Goal: Task Accomplishment & Management: Manage account settings

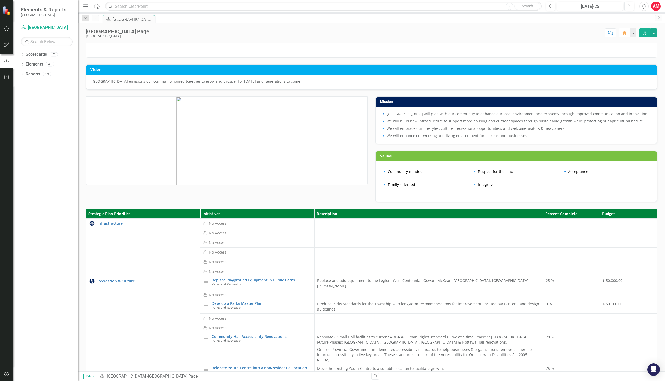
click at [626, 34] on icon "button" at bounding box center [624, 33] width 4 height 4
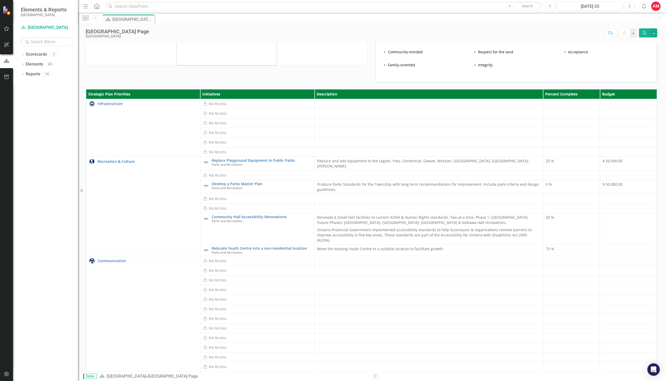
scroll to position [124, 0]
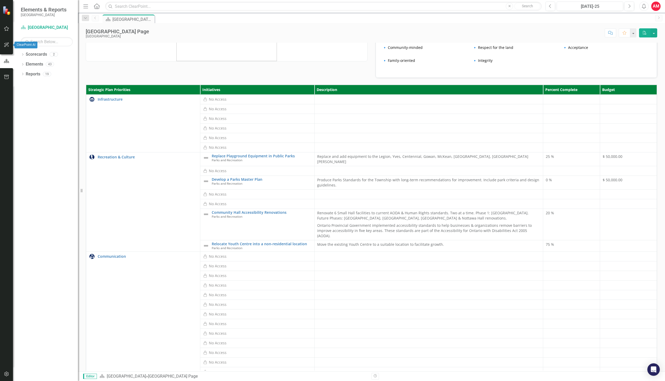
click at [7, 43] on icon "button" at bounding box center [6, 45] width 5 height 4
click at [6, 29] on icon "button" at bounding box center [6, 28] width 5 height 4
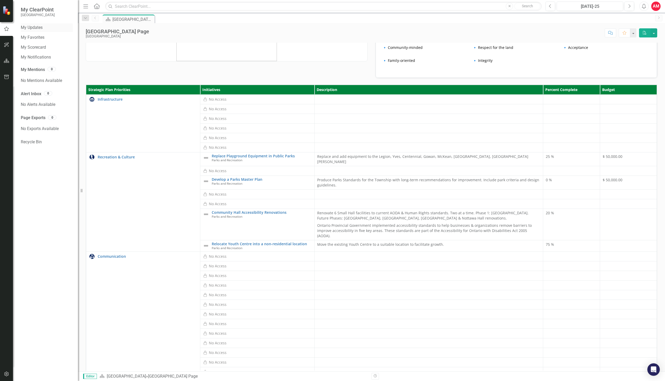
click at [38, 26] on link "My Updates" at bounding box center [47, 28] width 52 height 6
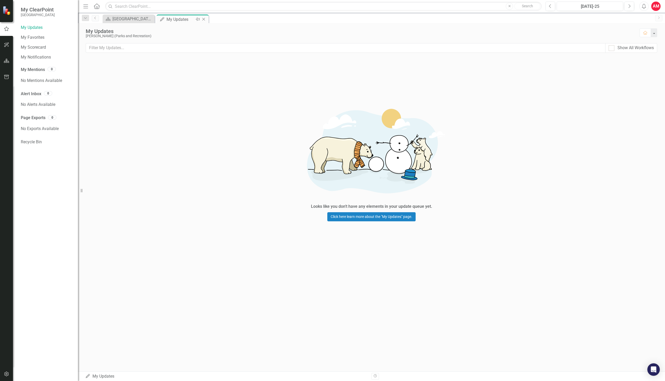
click at [172, 18] on div "My Updates" at bounding box center [181, 19] width 28 height 6
click at [134, 20] on div "[GEOGRAPHIC_DATA] Page" at bounding box center [129, 19] width 34 height 6
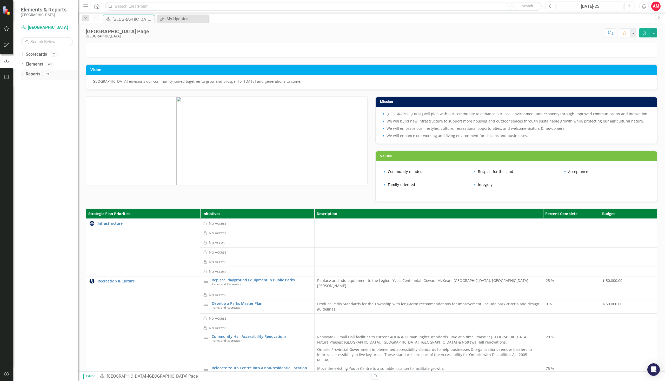
click at [24, 75] on icon "Dropdown" at bounding box center [23, 74] width 4 height 3
click at [48, 142] on link "Initiative Initiatives" at bounding box center [40, 141] width 25 height 6
click at [24, 142] on icon "Dropdown" at bounding box center [25, 141] width 4 height 3
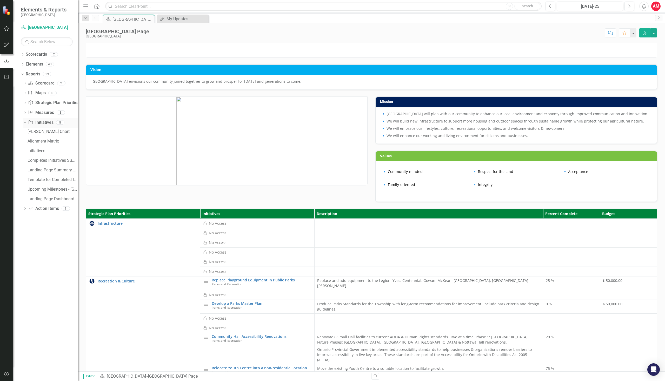
click at [26, 123] on div "Dropdown" at bounding box center [24, 122] width 4 height 4
click at [24, 103] on icon "Dropdown" at bounding box center [25, 103] width 4 height 3
click at [24, 103] on icon "Dropdown" at bounding box center [24, 103] width 3 height 4
click at [190, 18] on div "My Updates" at bounding box center [184, 19] width 34 height 6
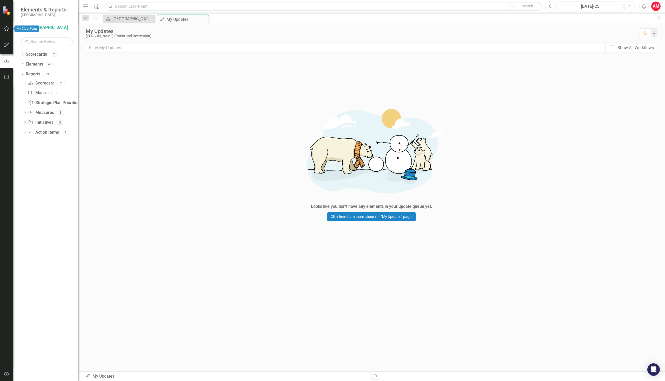
click at [4, 29] on icon "button" at bounding box center [6, 28] width 5 height 4
click at [36, 36] on link "My Favorites" at bounding box center [47, 38] width 52 height 6
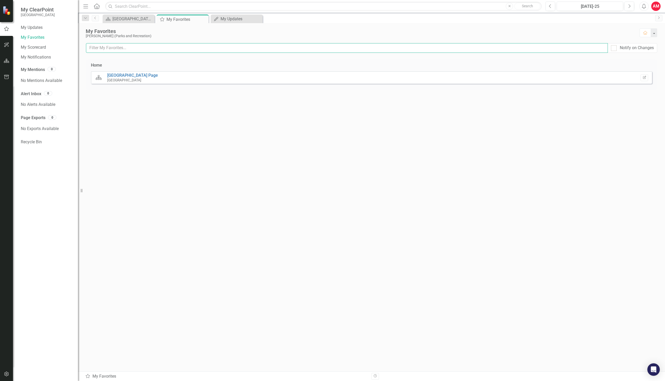
click at [116, 49] on input "text" at bounding box center [347, 48] width 522 height 10
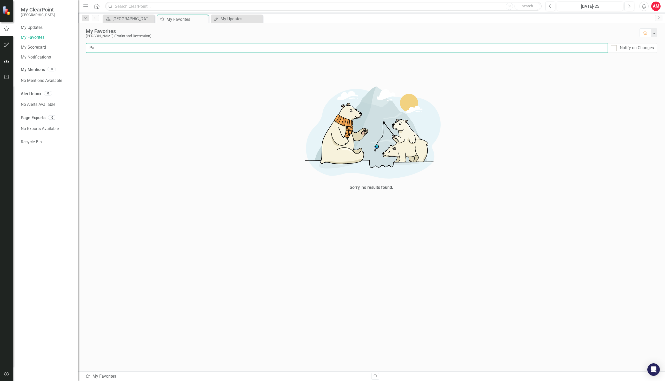
type input "P"
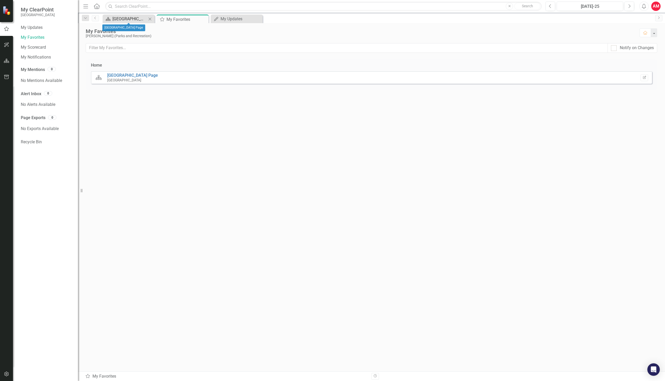
click at [123, 20] on div "[GEOGRAPHIC_DATA] Page" at bounding box center [129, 19] width 34 height 6
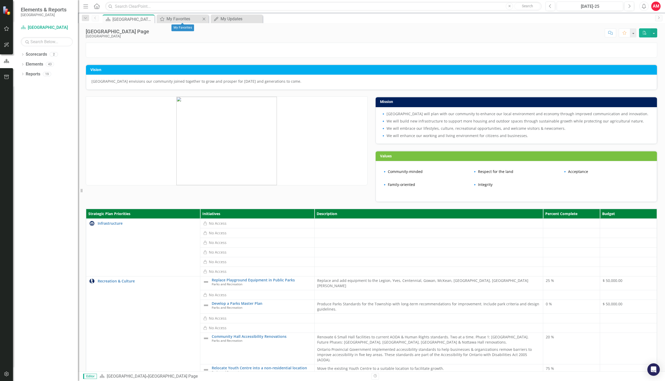
click at [204, 18] on icon "Close" at bounding box center [203, 19] width 5 height 4
click at [139, 5] on input "text" at bounding box center [323, 6] width 436 height 9
type input "Parks and Recreation"
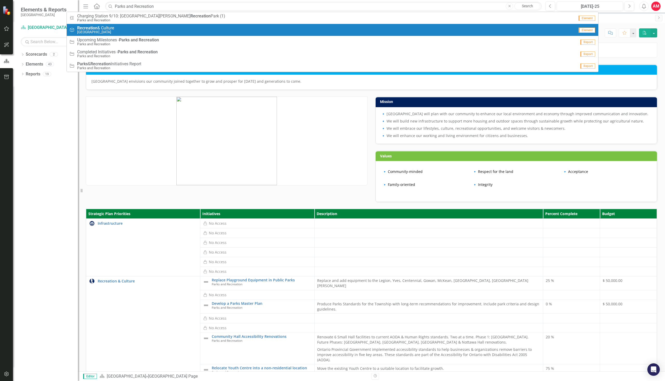
click at [122, 30] on div "Strategic Plan Priority Recreation & Culture [GEOGRAPHIC_DATA]" at bounding box center [321, 30] width 505 height 9
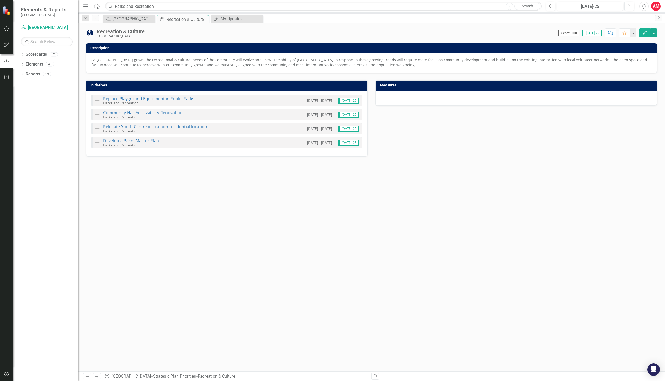
click at [644, 32] on icon "Edit" at bounding box center [644, 33] width 5 height 4
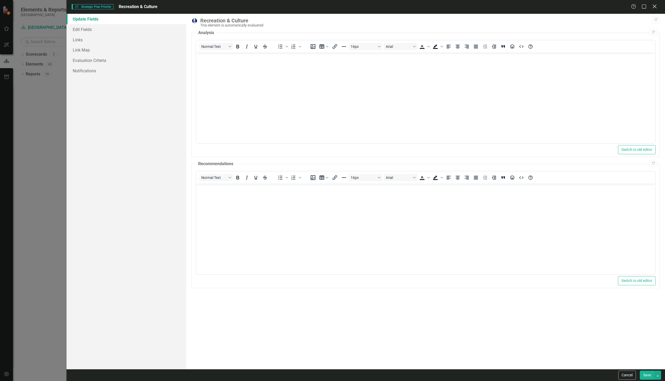
click at [655, 5] on icon "Close" at bounding box center [654, 6] width 6 height 5
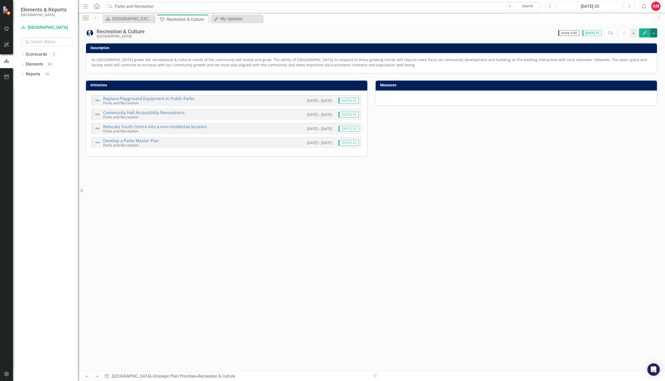
click at [654, 35] on button "button" at bounding box center [653, 32] width 7 height 9
click at [607, 44] on link "Edit Edit Strategic Plan Priority" at bounding box center [627, 43] width 60 height 10
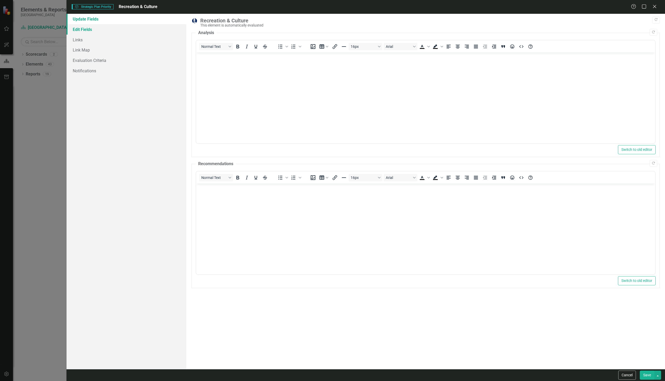
click at [92, 28] on link "Edit Fields" at bounding box center [127, 29] width 120 height 10
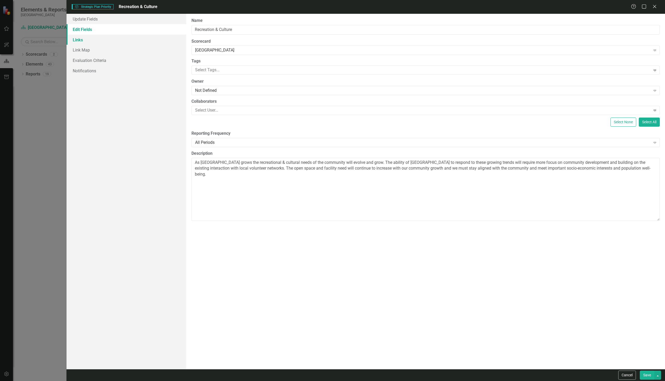
click at [86, 41] on link "Links" at bounding box center [127, 40] width 120 height 10
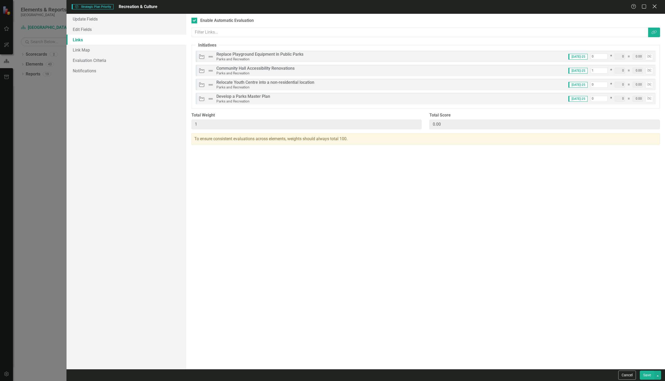
click at [653, 6] on icon "Close" at bounding box center [654, 6] width 6 height 5
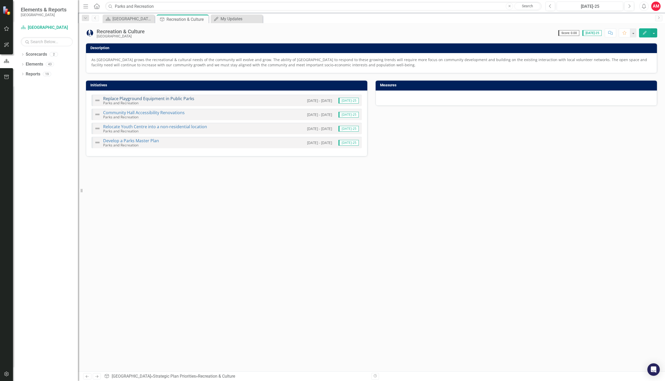
click at [178, 98] on link "Replace Playground Equipment in Public Parks" at bounding box center [148, 99] width 91 height 6
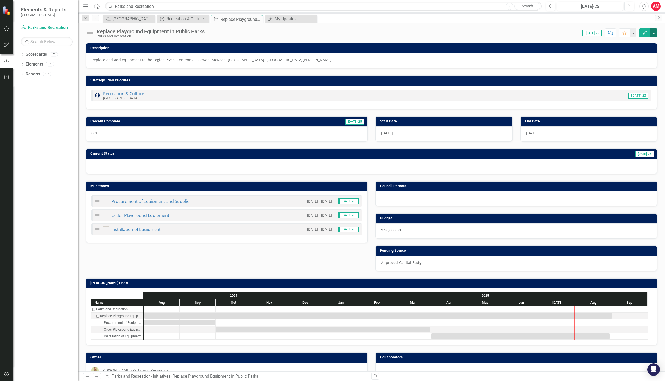
click at [654, 33] on button "button" at bounding box center [653, 32] width 7 height 9
click at [125, 135] on div "0 %" at bounding box center [226, 133] width 281 height 15
click at [89, 132] on div "0 %" at bounding box center [226, 133] width 281 height 15
click at [93, 135] on div "0 %" at bounding box center [226, 133] width 281 height 15
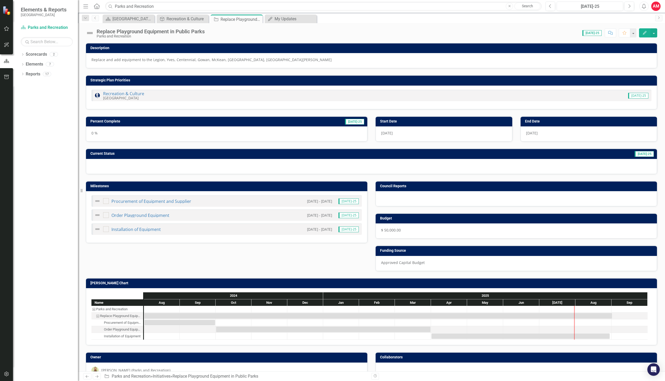
click at [95, 134] on div "0 %" at bounding box center [226, 133] width 281 height 15
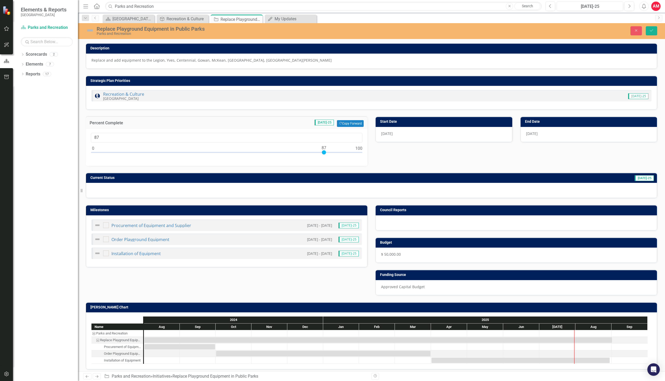
drag, startPoint x: 93, startPoint y: 152, endPoint x: 325, endPoint y: 169, distance: 232.9
click at [324, 169] on div "Description Replace and add equipment to the Legion, Yves, Centennial, [GEOGRAP…" at bounding box center [371, 117] width 579 height 162
drag, startPoint x: 323, startPoint y: 151, endPoint x: 330, endPoint y: 155, distance: 8.3
click at [330, 155] on div at bounding box center [226, 153] width 271 height 6
click at [435, 190] on div at bounding box center [371, 190] width 571 height 15
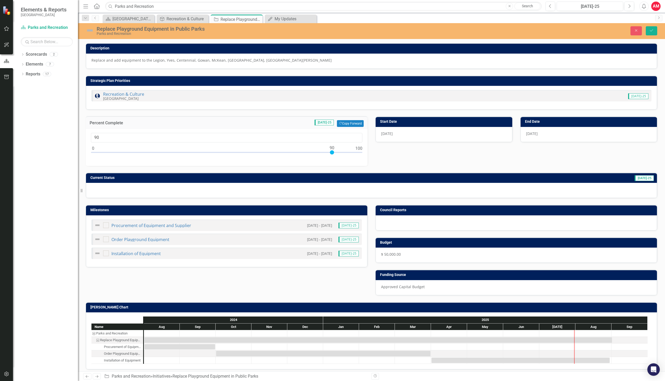
click at [104, 176] on h3 "Current Status" at bounding box center [245, 178] width 310 height 4
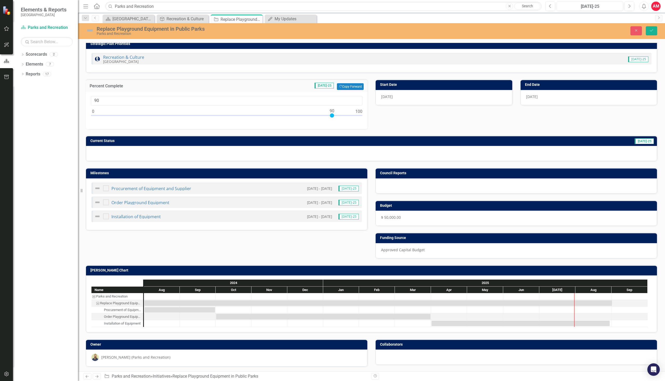
scroll to position [37, 0]
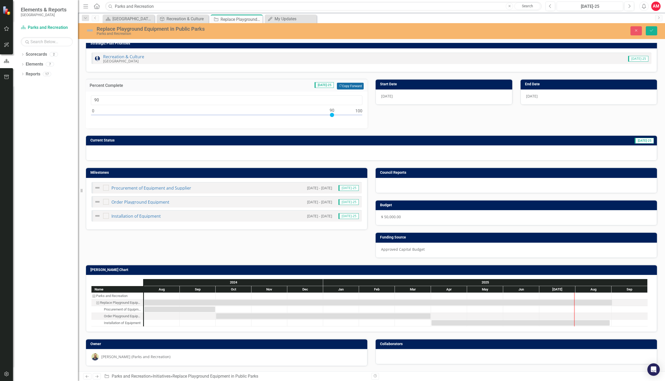
click at [346, 85] on button "Copy Forward Copy Forward" at bounding box center [350, 86] width 27 height 7
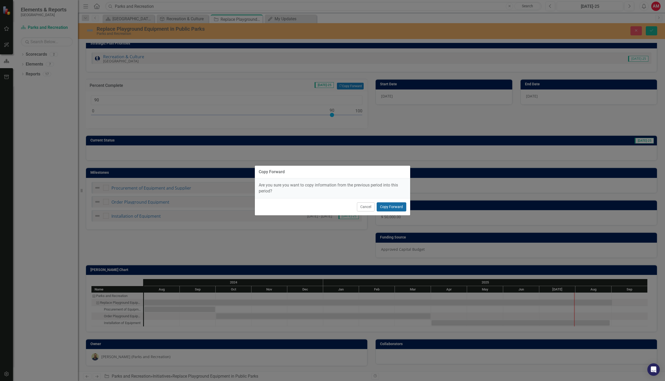
click at [385, 207] on button "Copy Forward" at bounding box center [392, 206] width 30 height 9
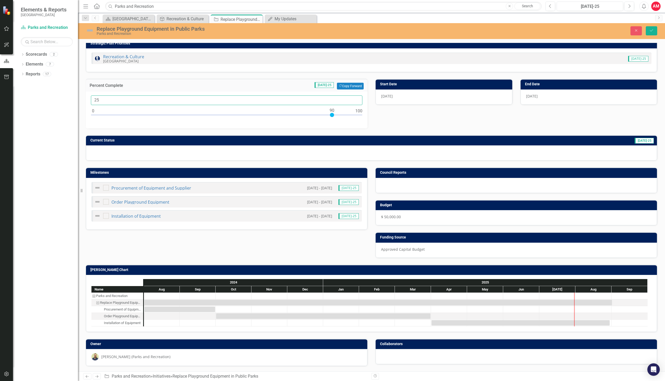
drag, startPoint x: 103, startPoint y: 101, endPoint x: 92, endPoint y: 97, distance: 11.6
click at [92, 97] on input "25" at bounding box center [226, 100] width 271 height 10
type input "90"
click at [394, 125] on div "Description Replace and add equipment to the Legion, Yves, Centennial, [GEOGRAP…" at bounding box center [371, 80] width 579 height 162
click at [212, 148] on div at bounding box center [371, 152] width 571 height 15
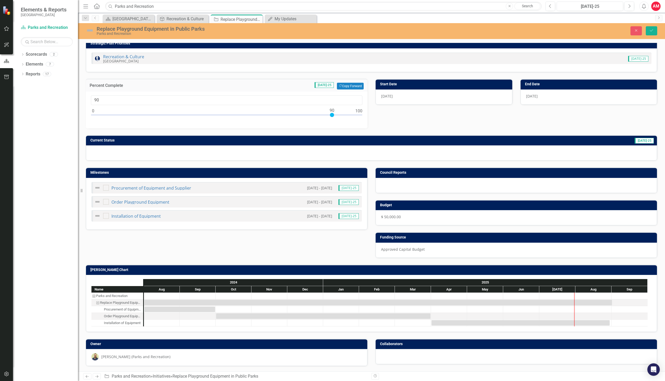
click at [642, 140] on span "[DATE]-25" at bounding box center [644, 141] width 19 height 6
click at [174, 152] on div at bounding box center [371, 152] width 571 height 15
click at [652, 30] on icon "Save" at bounding box center [651, 31] width 5 height 4
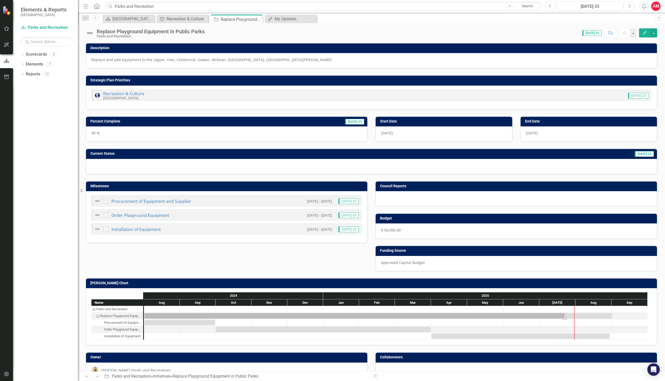
scroll to position [14, 0]
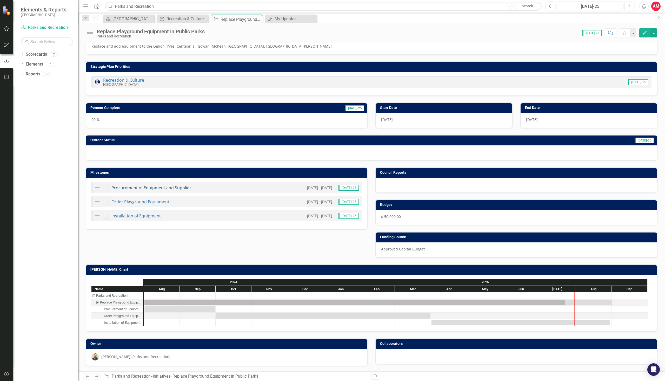
click at [119, 186] on link "Procurement of Equipment and Supplier" at bounding box center [151, 188] width 80 height 6
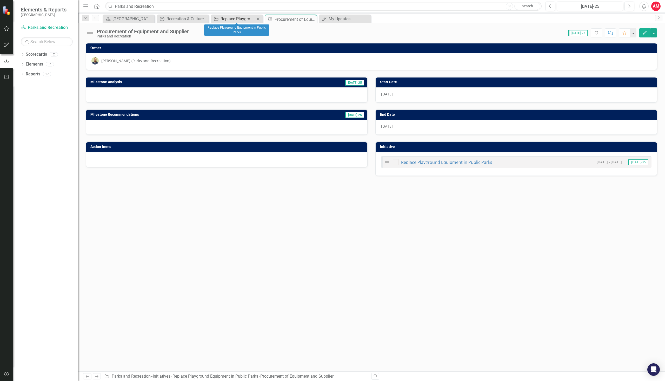
click at [240, 20] on div "Replace Playground Equipment in Public Parks" at bounding box center [238, 19] width 34 height 6
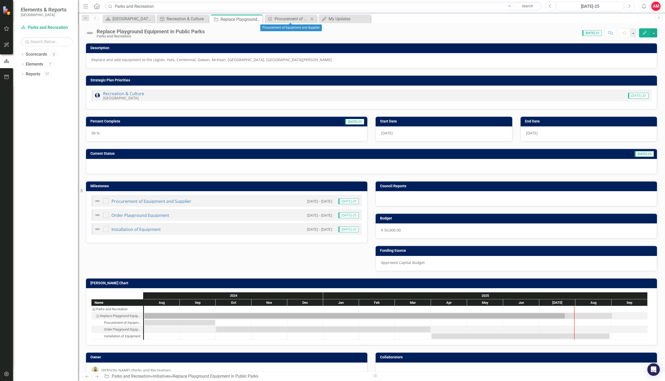
click at [311, 17] on icon "Close" at bounding box center [311, 19] width 5 height 4
click at [106, 202] on div at bounding box center [106, 201] width 6 height 6
click at [106, 201] on input "checkbox" at bounding box center [104, 199] width 3 height 3
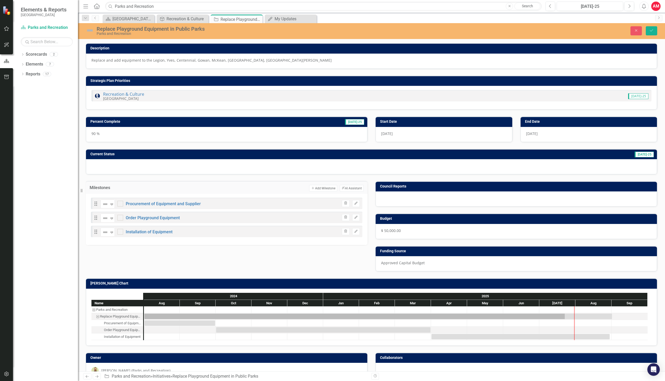
checkbox input "true"
click at [120, 218] on input "checkbox" at bounding box center [118, 216] width 3 height 3
checkbox input "true"
click at [120, 232] on div at bounding box center [120, 232] width 6 height 6
click at [120, 232] on input "checkbox" at bounding box center [118, 230] width 3 height 3
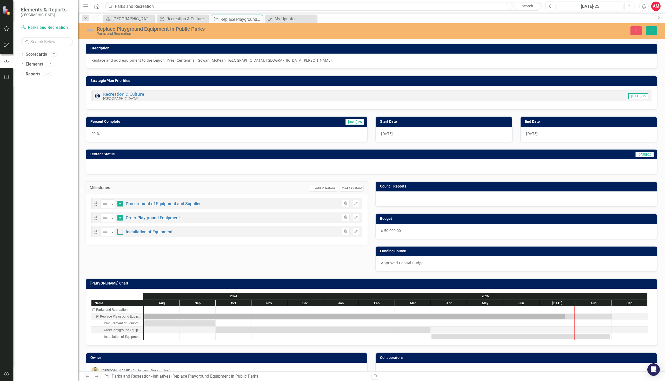
checkbox input "true"
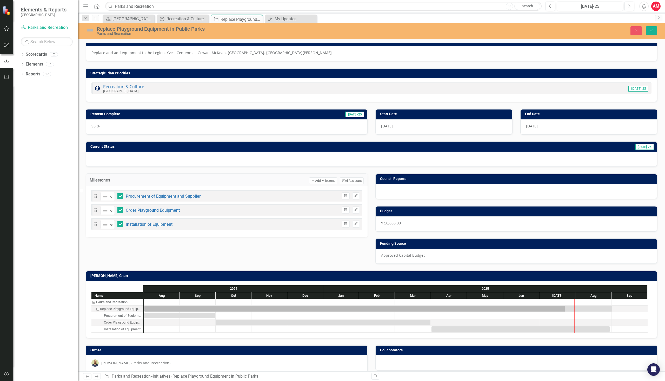
scroll to position [14, 0]
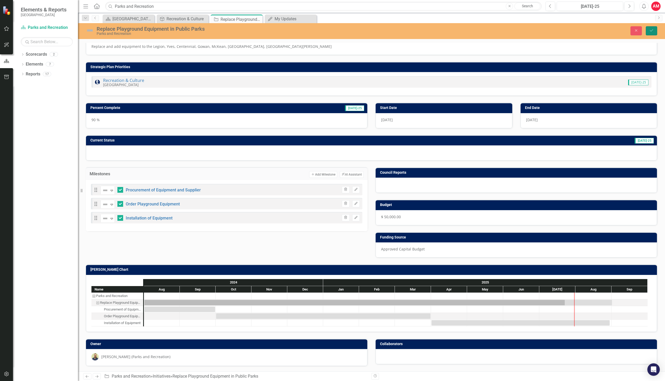
click at [652, 28] on button "Save" at bounding box center [651, 30] width 11 height 9
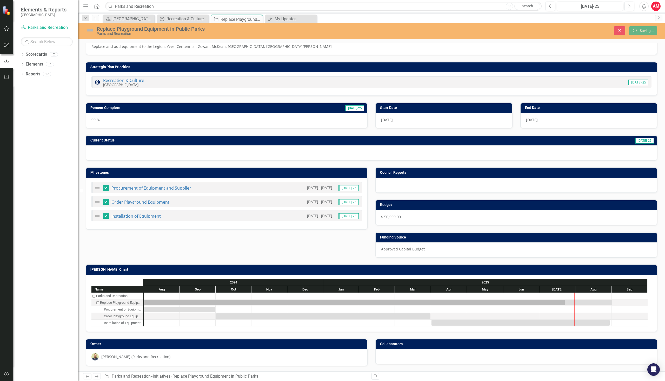
checkbox input "false"
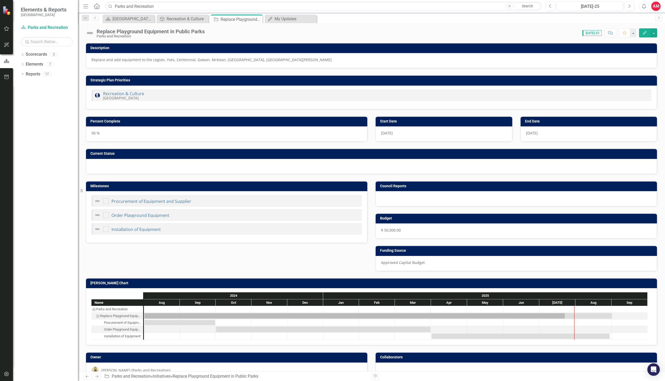
checkbox input "true"
click at [213, 166] on div at bounding box center [371, 166] width 571 height 15
click at [642, 154] on span "[DATE]-25" at bounding box center [644, 154] width 19 height 6
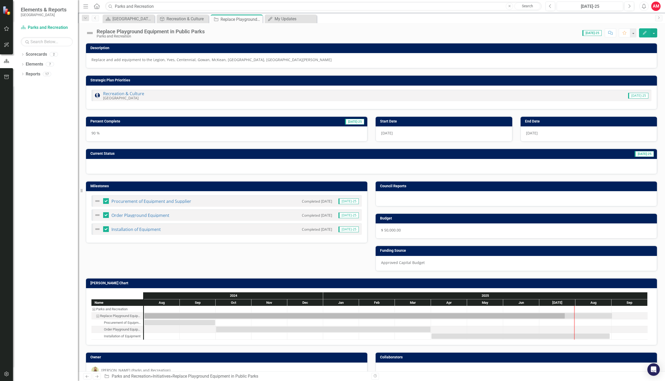
click at [219, 166] on div at bounding box center [371, 166] width 571 height 15
click at [109, 151] on h3 "Current Status" at bounding box center [245, 153] width 310 height 4
click at [108, 163] on div at bounding box center [371, 166] width 571 height 15
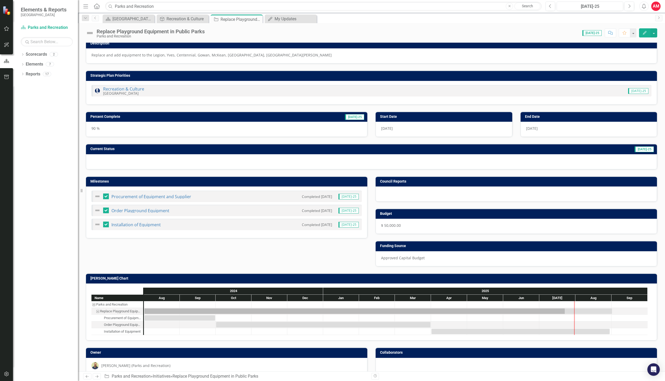
scroll to position [0, 0]
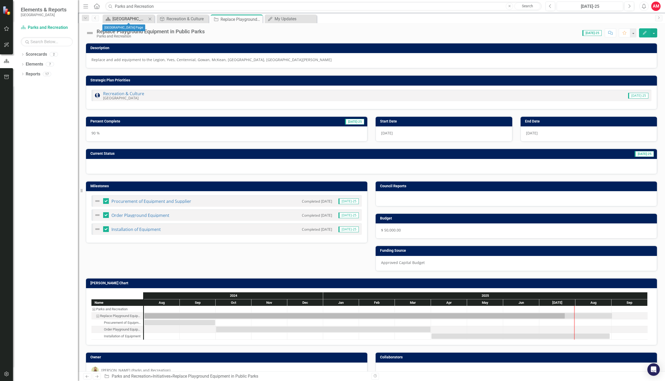
click at [124, 16] on div "[GEOGRAPHIC_DATA] Page" at bounding box center [129, 19] width 34 height 6
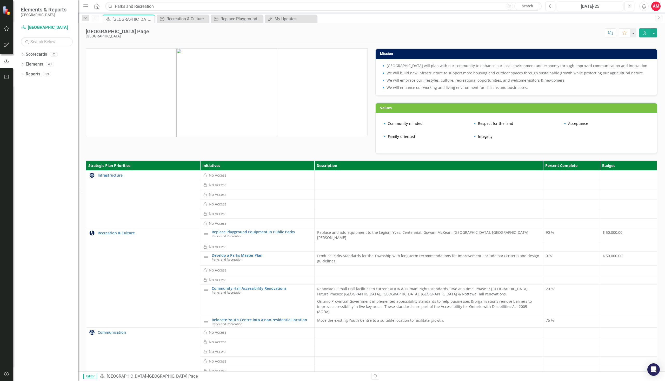
scroll to position [104, 0]
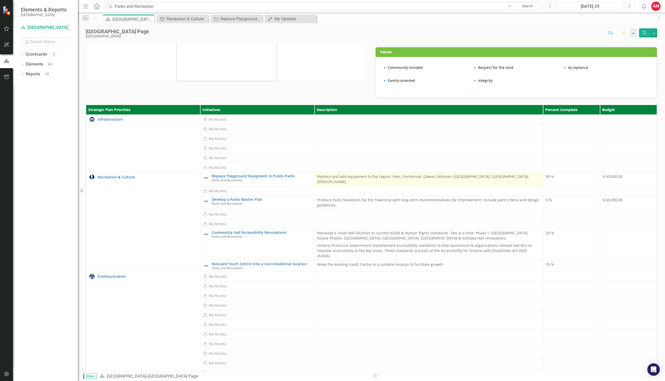
click at [329, 184] on p "Replace and add equipment to the Legion, Yves, Centennial, Gowan, McKean, [GEOG…" at bounding box center [428, 179] width 223 height 10
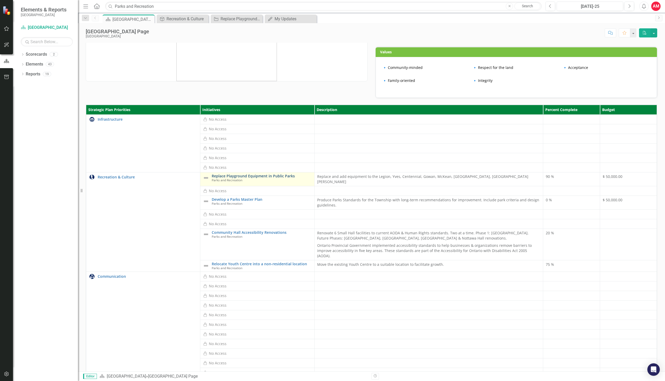
click at [290, 178] on link "Replace Playground Equipment in Public Parks" at bounding box center [262, 176] width 100 height 4
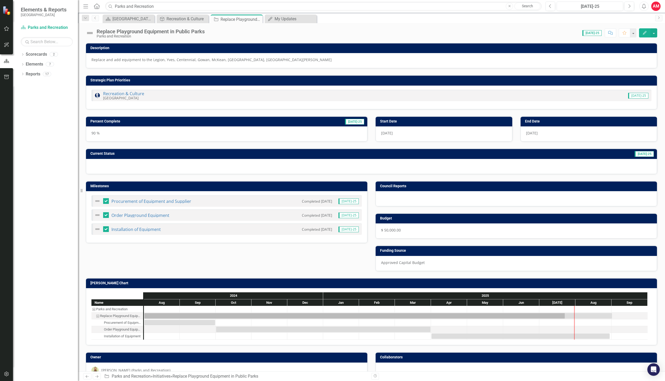
click at [166, 61] on p "Replace and add equipment to the Legion, Yves, Centennial, Gowan, McKean, [GEOG…" at bounding box center [371, 59] width 560 height 5
click at [167, 58] on p "Replace and add equipment to the Legion, Yves, Centennial, Gowan, McKean, [GEOG…" at bounding box center [371, 59] width 560 height 5
click at [645, 32] on icon "Edit" at bounding box center [644, 33] width 5 height 4
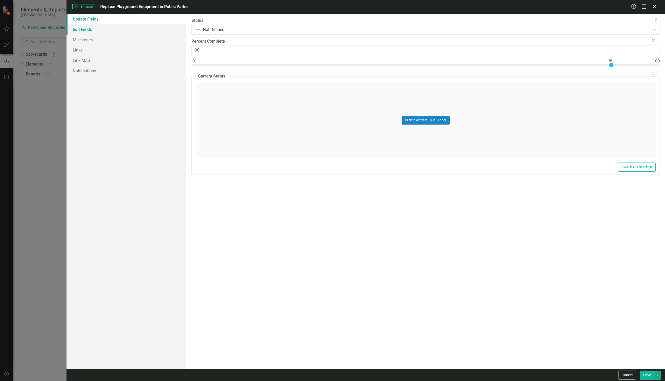
click at [92, 28] on link "Edit Fields" at bounding box center [127, 29] width 120 height 10
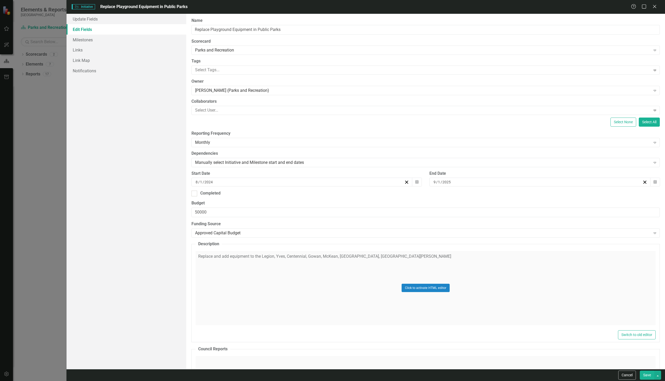
click at [281, 256] on div "Click to activate HTML editor" at bounding box center [426, 288] width 460 height 74
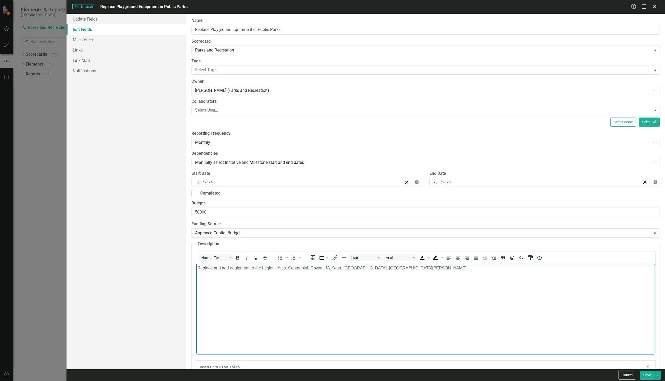
click at [279, 268] on p "Replace and add equipment to the Legion, Yves, Centennial, Gowan, McKean, [GEOG…" at bounding box center [425, 267] width 456 height 6
click at [274, 268] on p "Replace and add equipment to the Legion, Ives, Centennial, [GEOGRAPHIC_DATA], M…" at bounding box center [425, 267] width 456 height 6
click at [293, 268] on p "Replace and add equipment to the [GEOGRAPHIC_DATA], Ives, [GEOGRAPHIC_DATA], [G…" at bounding box center [425, 267] width 456 height 6
click at [325, 267] on p "Replace and add equipment to the [GEOGRAPHIC_DATA], [GEOGRAPHIC_DATA], [GEOGRAP…" at bounding box center [425, 267] width 456 height 6
click at [349, 268] on p "Replace and add equipment to the [GEOGRAPHIC_DATA], [GEOGRAPHIC_DATA], [GEOGRAP…" at bounding box center [425, 267] width 456 height 6
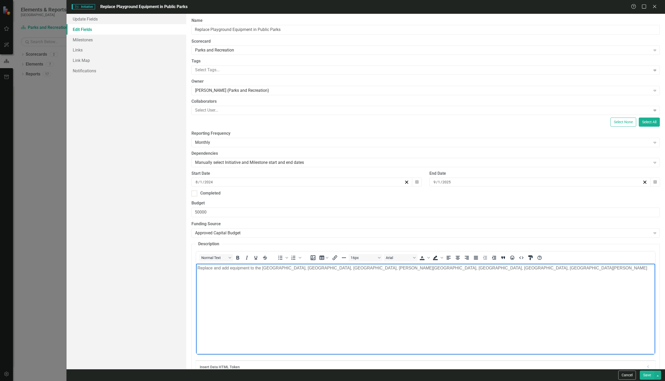
click at [378, 268] on p "Replace and add equipment to the [GEOGRAPHIC_DATA], [GEOGRAPHIC_DATA], [GEOGRAP…" at bounding box center [425, 267] width 456 height 6
click at [424, 268] on p "Replace and add equipment to the [GEOGRAPHIC_DATA], [GEOGRAPHIC_DATA], [GEOGRAP…" at bounding box center [425, 270] width 456 height 12
click at [453, 267] on p "Replace and add equipment to the [GEOGRAPHIC_DATA], [GEOGRAPHIC_DATA], [GEOGRAP…" at bounding box center [425, 270] width 456 height 12
click at [409, 268] on p "Replace and add equipment to the [GEOGRAPHIC_DATA], [GEOGRAPHIC_DATA], [GEOGRAP…" at bounding box center [425, 270] width 456 height 12
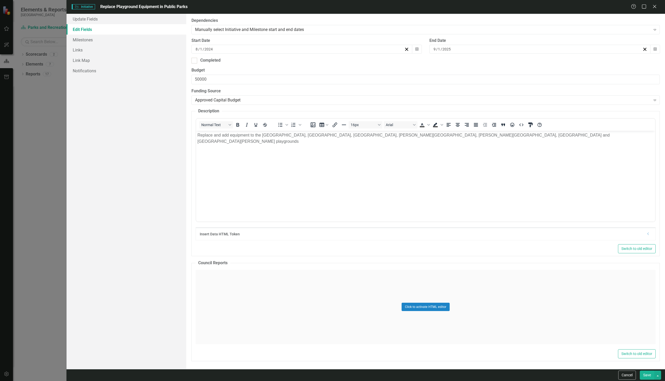
click at [648, 374] on button "Save" at bounding box center [647, 374] width 15 height 9
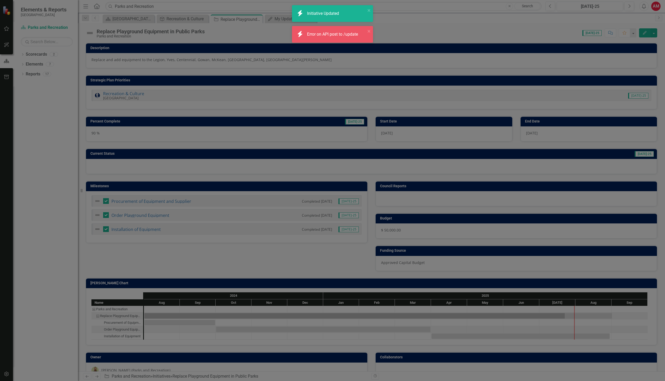
checkbox input "false"
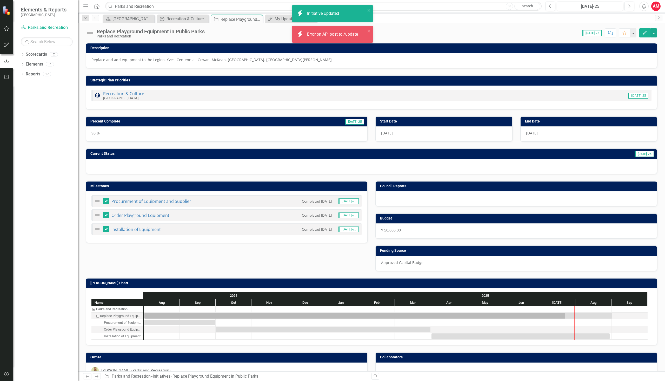
checkbox input "true"
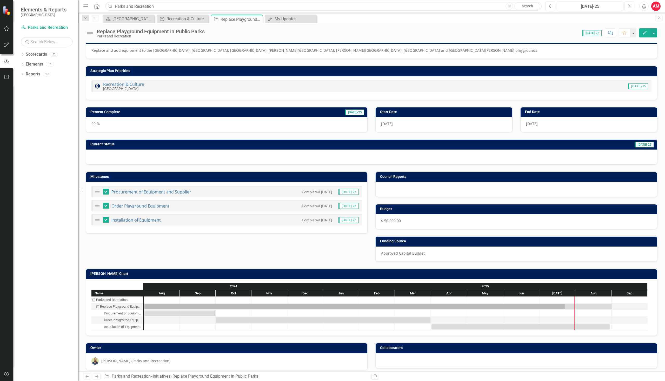
scroll to position [14, 0]
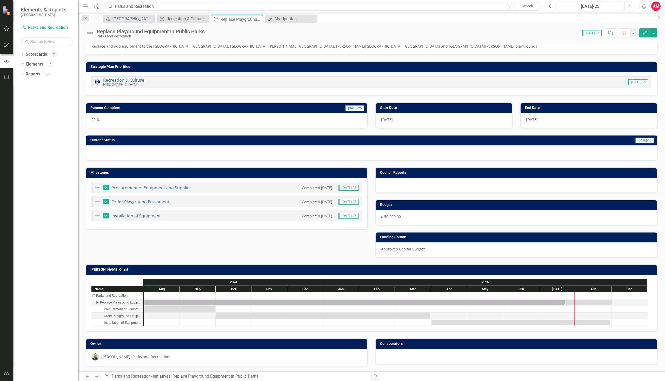
click at [250, 303] on div "Task: Start date: 2024-08-01 End date: 2025-09-01" at bounding box center [378, 301] width 468 height 5
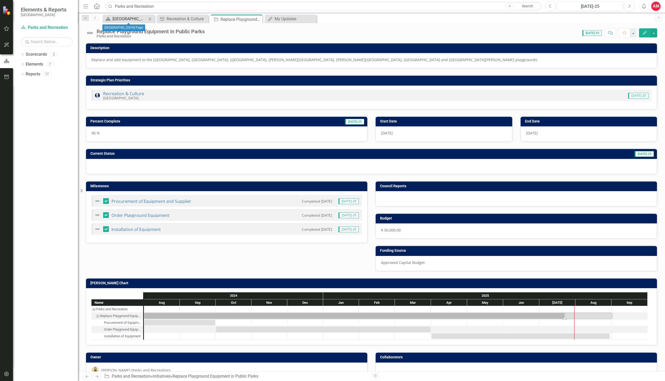
click at [129, 20] on div "[GEOGRAPHIC_DATA] Page" at bounding box center [129, 19] width 34 height 6
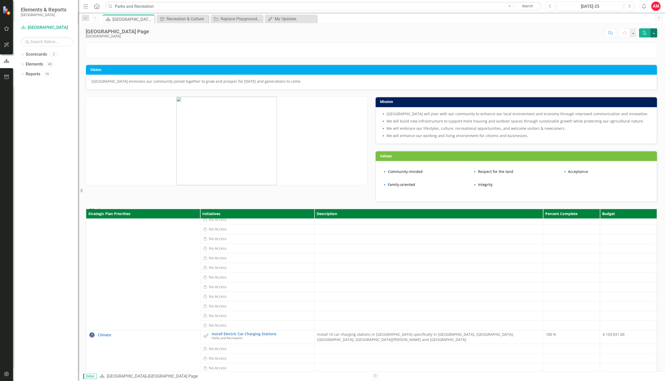
click at [655, 34] on button "button" at bounding box center [653, 32] width 7 height 9
click at [579, 48] on p at bounding box center [371, 45] width 571 height 5
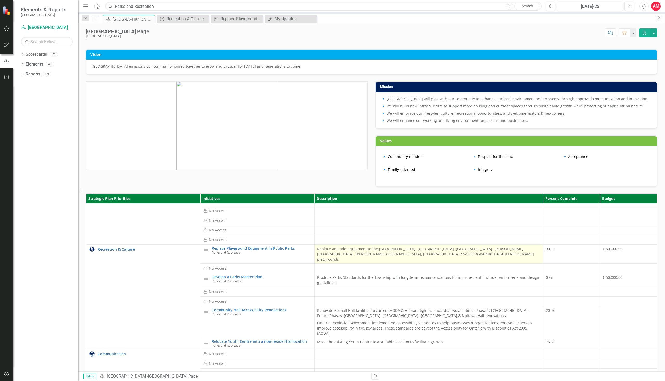
scroll to position [26, 0]
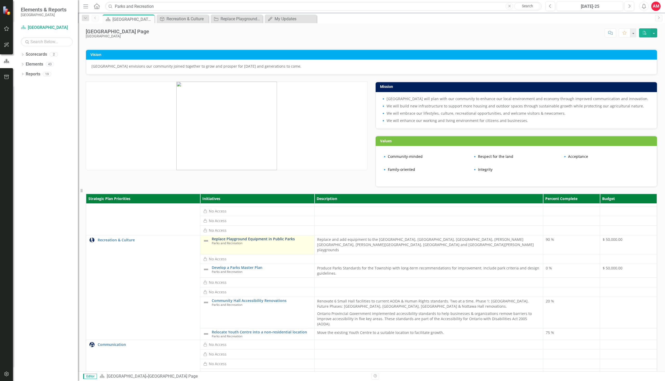
click at [277, 241] on link "Replace Playground Equipment in Public Parks" at bounding box center [262, 239] width 100 height 4
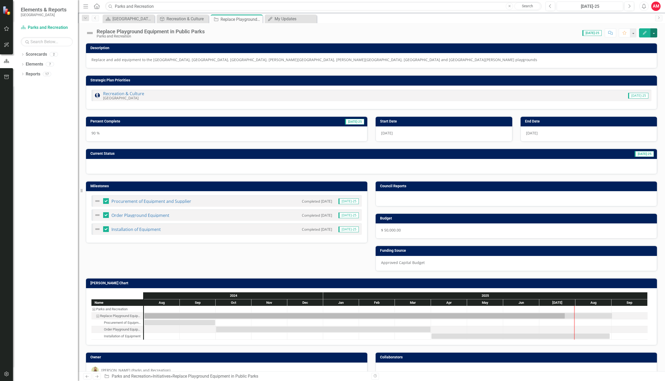
click at [652, 33] on button "button" at bounding box center [653, 32] width 7 height 9
click at [632, 34] on button "button" at bounding box center [633, 32] width 7 height 9
click at [592, 32] on span "[DATE]-25" at bounding box center [591, 33] width 19 height 6
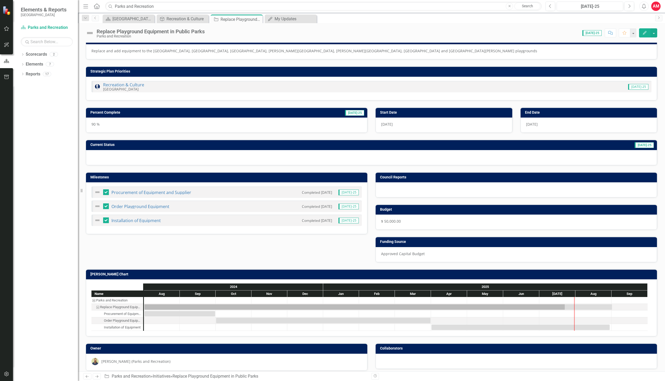
scroll to position [14, 0]
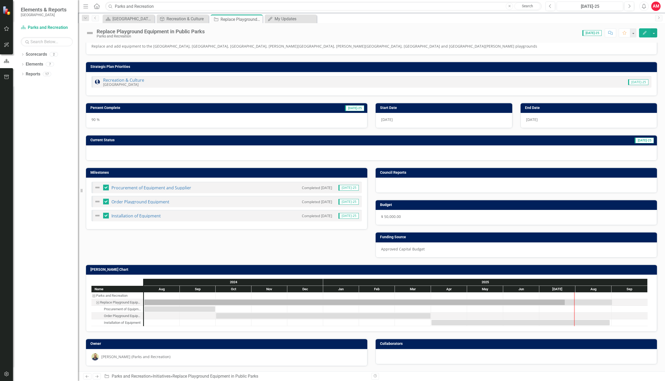
click at [353, 187] on span "[DATE]-25" at bounding box center [348, 188] width 20 height 6
click at [353, 202] on span "[DATE]-25" at bounding box center [348, 202] width 20 height 6
click at [97, 215] on img at bounding box center [97, 215] width 6 height 6
click at [83, 191] on icon "Resize" at bounding box center [82, 190] width 5 height 4
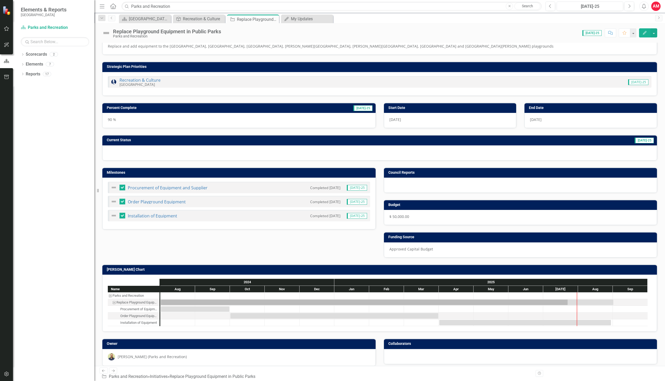
drag, startPoint x: 83, startPoint y: 191, endPoint x: 94, endPoint y: 192, distance: 11.5
click at [94, 192] on div "Resize" at bounding box center [96, 190] width 4 height 381
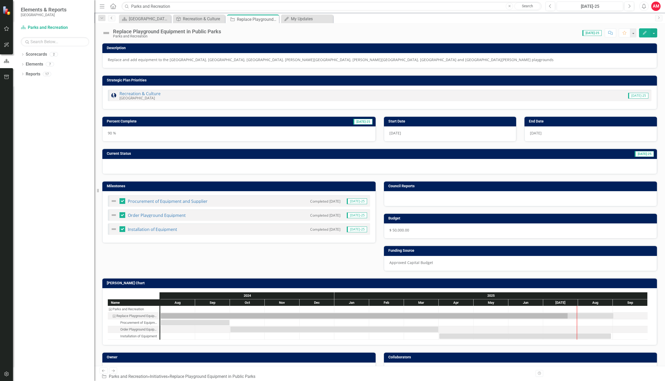
click at [112, 18] on icon "Previous" at bounding box center [112, 17] width 4 height 3
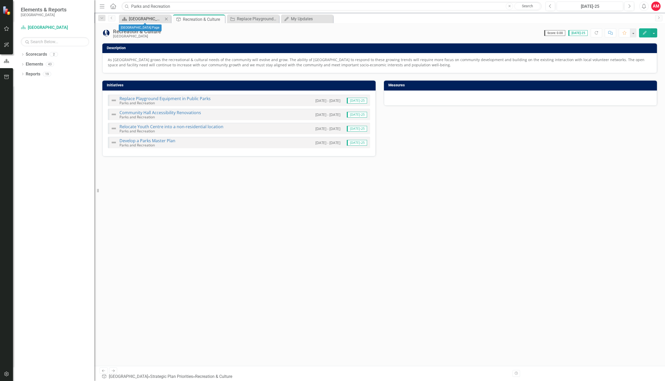
click at [151, 18] on div "[GEOGRAPHIC_DATA] Page" at bounding box center [146, 19] width 34 height 6
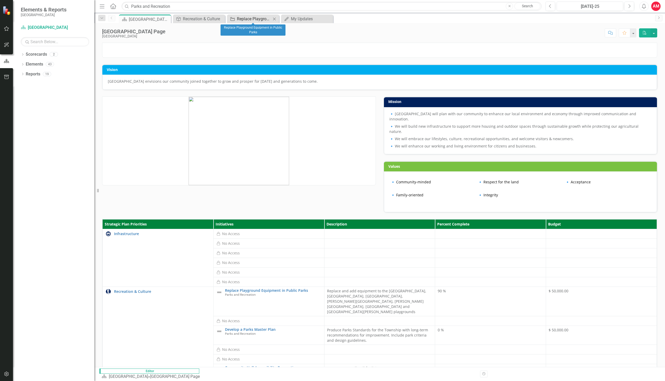
click at [235, 18] on link "Initiative Replace Playground Equipment in Public Parks" at bounding box center [249, 19] width 43 height 6
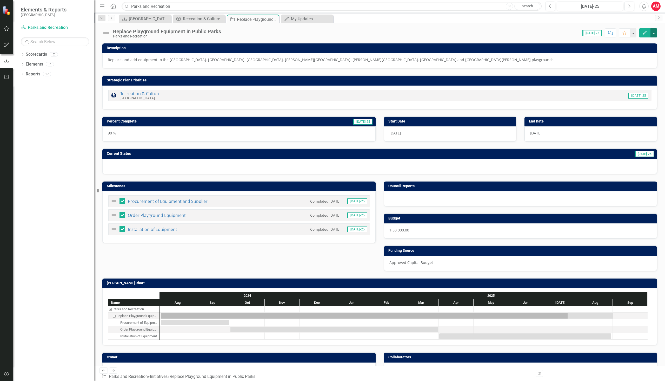
click at [654, 34] on button "button" at bounding box center [653, 32] width 7 height 9
click at [646, 34] on icon "Edit" at bounding box center [644, 33] width 5 height 4
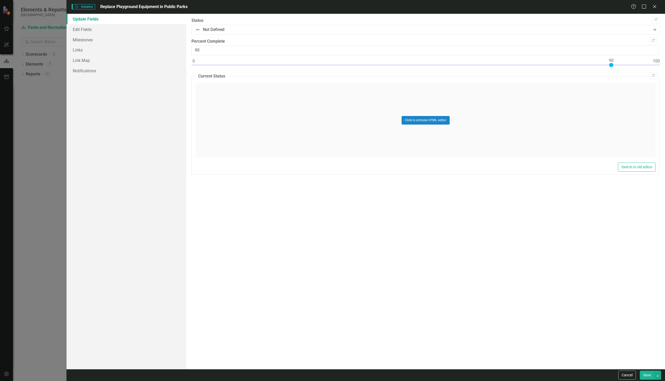
click at [644, 373] on button "Save" at bounding box center [647, 374] width 15 height 9
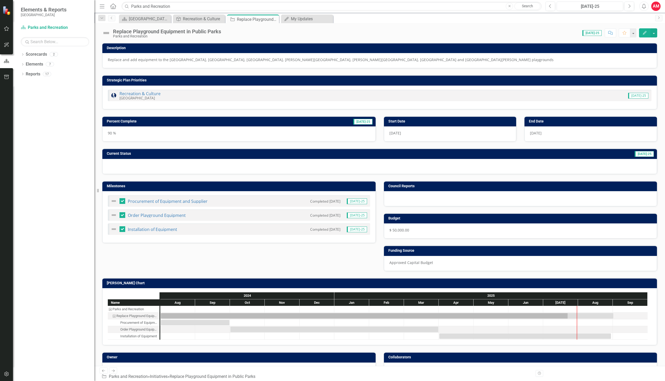
click at [647, 35] on button "Edit" at bounding box center [644, 32] width 11 height 9
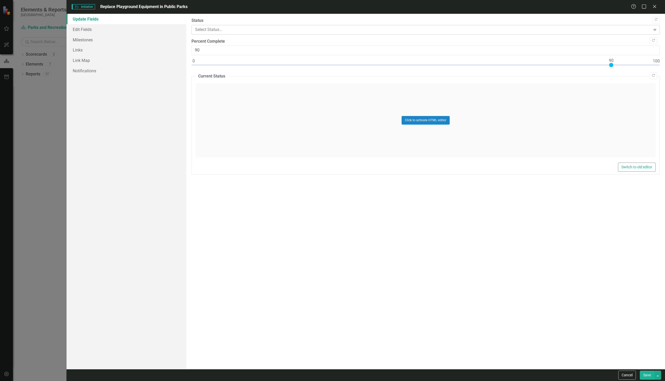
click at [219, 30] on div at bounding box center [421, 29] width 453 height 7
click at [193, 31] on keeper-lock "Open Keeper Popup" at bounding box center [192, 29] width 6 height 6
click at [86, 39] on link "Milestones" at bounding box center [127, 40] width 120 height 10
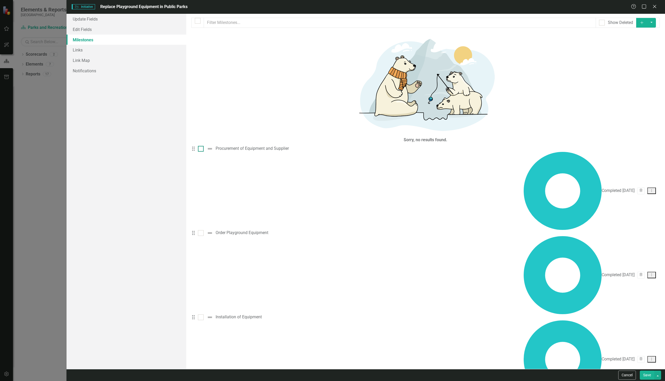
click at [204, 146] on div at bounding box center [201, 149] width 6 height 6
click at [201, 146] on input "checkbox" at bounding box center [199, 147] width 3 height 3
checkbox input "true"
click at [201, 230] on input "checkbox" at bounding box center [199, 231] width 3 height 3
checkbox input "true"
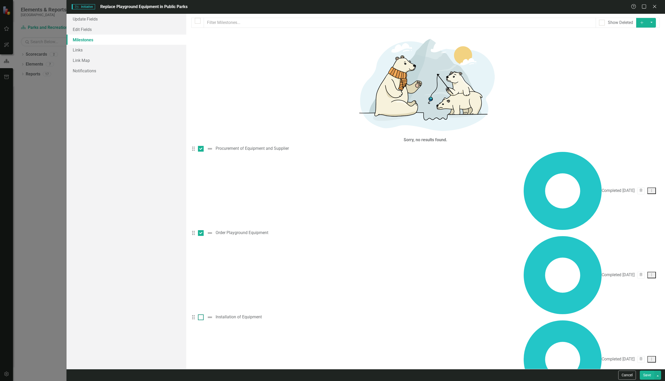
click at [201, 314] on input "checkbox" at bounding box center [199, 315] width 3 height 3
checkbox input "true"
click at [197, 146] on icon "Drag" at bounding box center [193, 148] width 7 height 5
click at [653, 189] on icon "Dropdown Menu" at bounding box center [651, 190] width 4 height 3
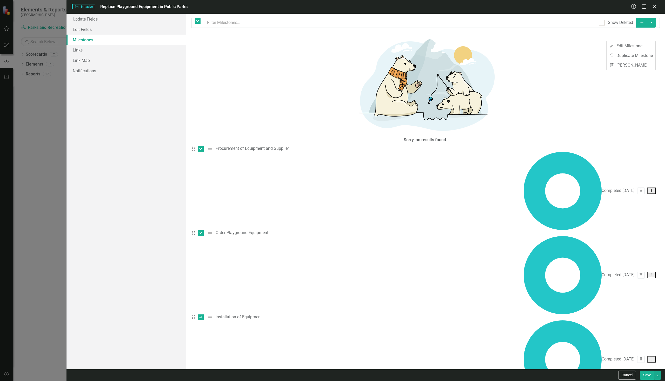
click at [653, 189] on icon "Dropdown Menu" at bounding box center [651, 190] width 4 height 3
click at [647, 373] on button "Save" at bounding box center [647, 374] width 15 height 9
checkbox input "false"
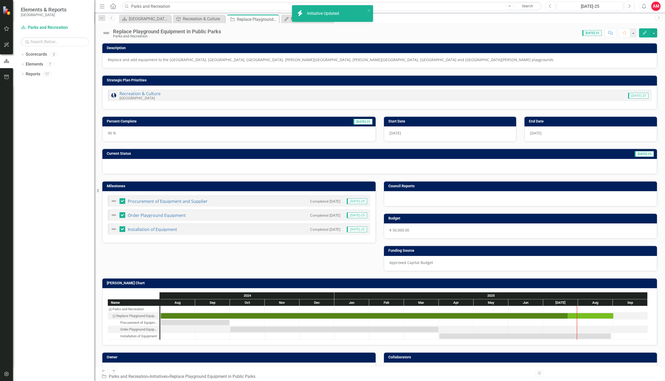
checkbox input "true"
click at [642, 33] on icon "Edit" at bounding box center [644, 33] width 5 height 4
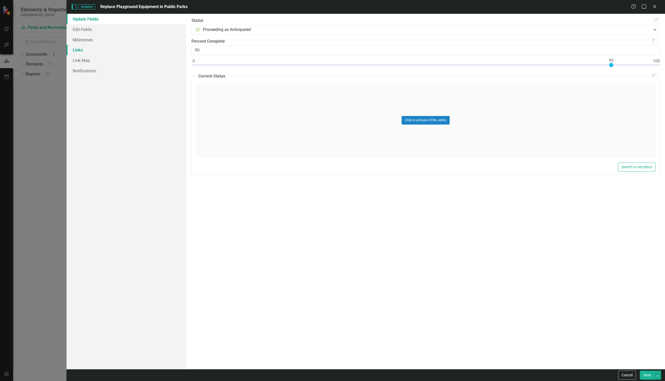
click at [79, 48] on link "Links" at bounding box center [127, 50] width 120 height 10
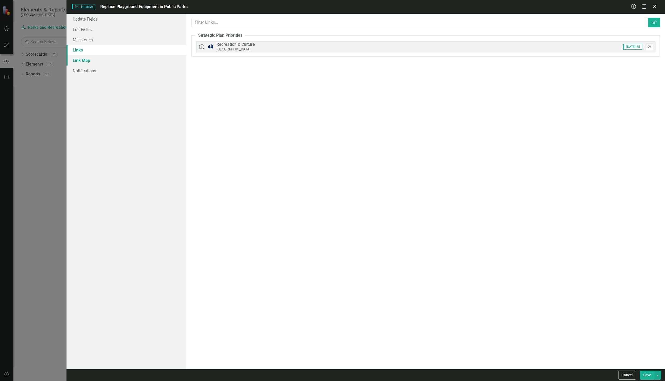
click at [81, 61] on link "Link Map" at bounding box center [127, 60] width 120 height 10
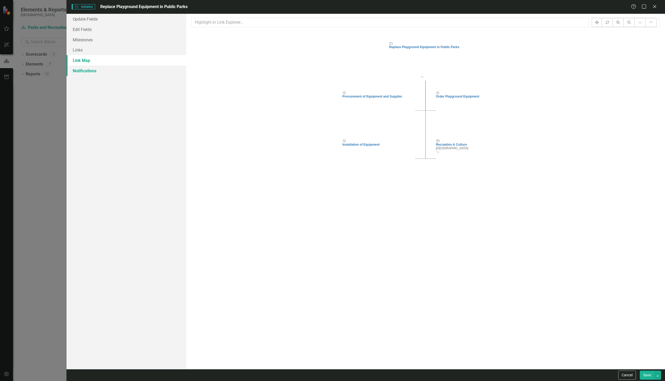
click at [84, 72] on link "Notifications" at bounding box center [127, 70] width 120 height 10
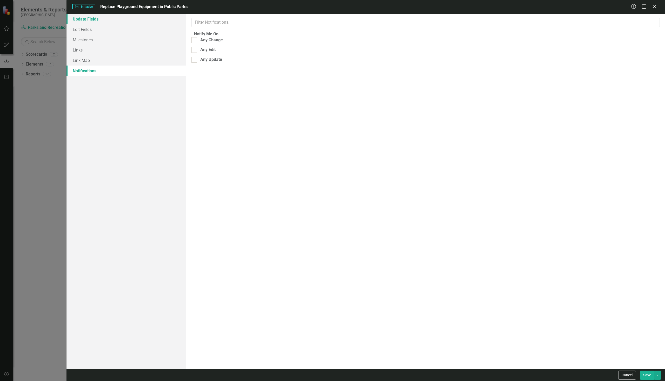
click at [83, 20] on link "Update Fields" at bounding box center [127, 19] width 120 height 10
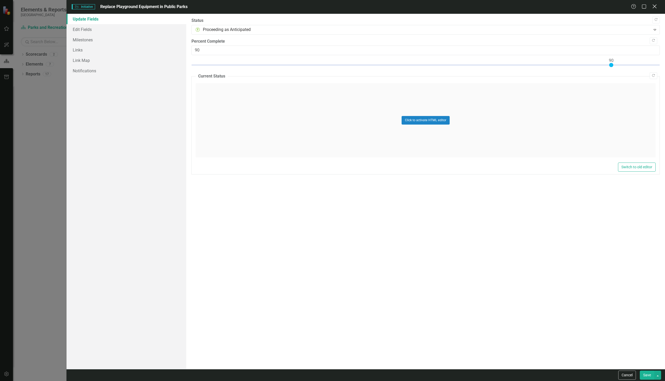
click at [654, 5] on icon at bounding box center [655, 6] width 4 height 4
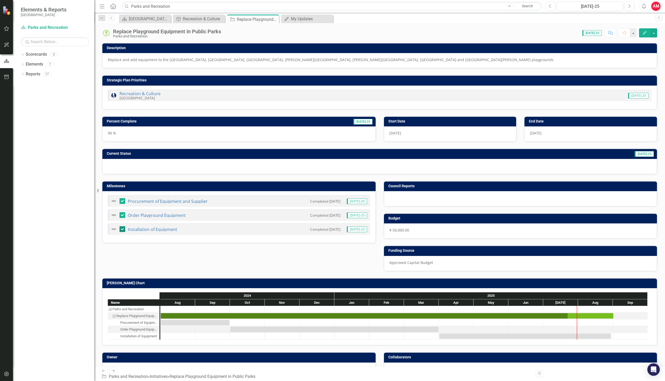
click at [122, 228] on input "checkbox" at bounding box center [120, 227] width 3 height 3
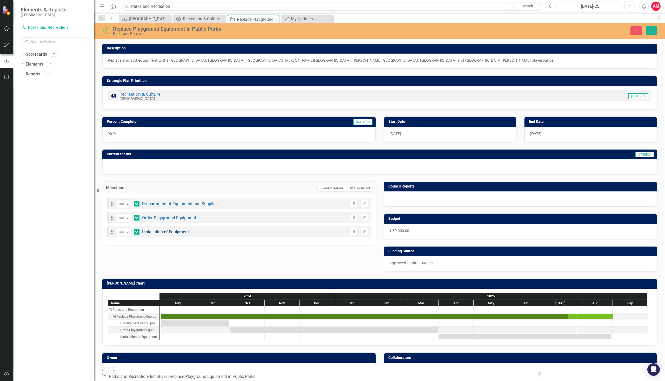
checkbox input "false"
click at [363, 233] on button "Edit" at bounding box center [364, 231] width 8 height 7
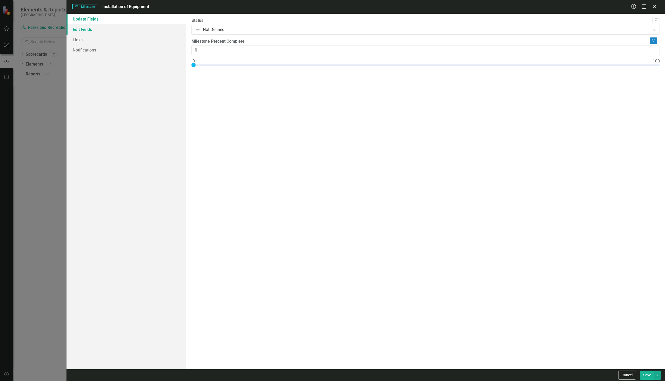
click at [106, 31] on link "Edit Fields" at bounding box center [127, 29] width 120 height 10
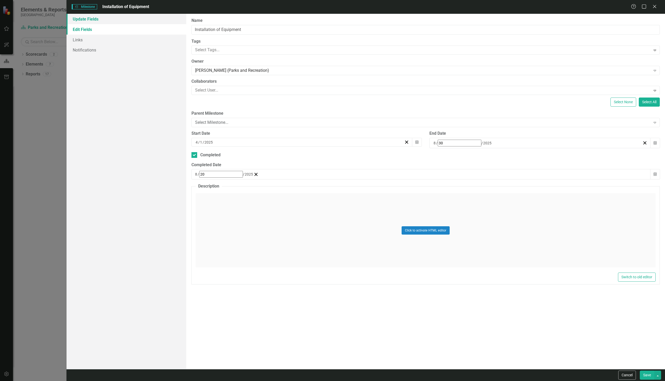
click at [87, 18] on link "Update Fields" at bounding box center [127, 19] width 120 height 10
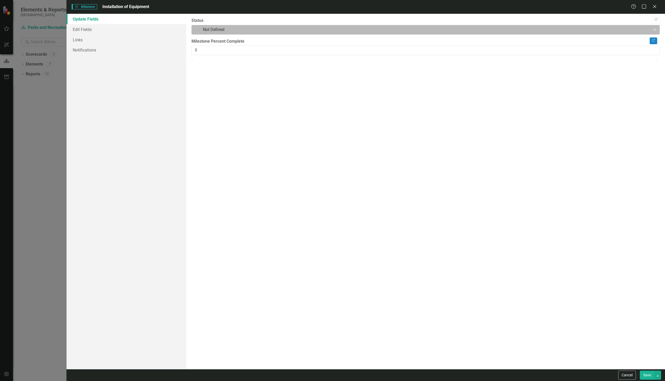
click at [226, 30] on div at bounding box center [421, 29] width 453 height 7
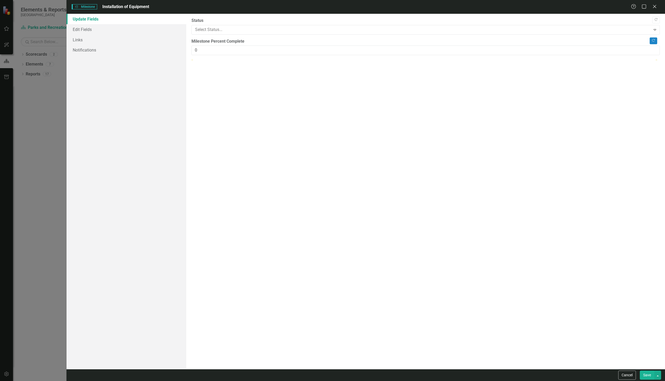
type input "90"
drag, startPoint x: 193, startPoint y: 64, endPoint x: 611, endPoint y: 79, distance: 418.5
click at [611, 79] on div ""Update" fields in ClearPoint are the fields that change from reporting period …" at bounding box center [425, 191] width 479 height 355
click at [647, 375] on button "Save" at bounding box center [647, 374] width 15 height 9
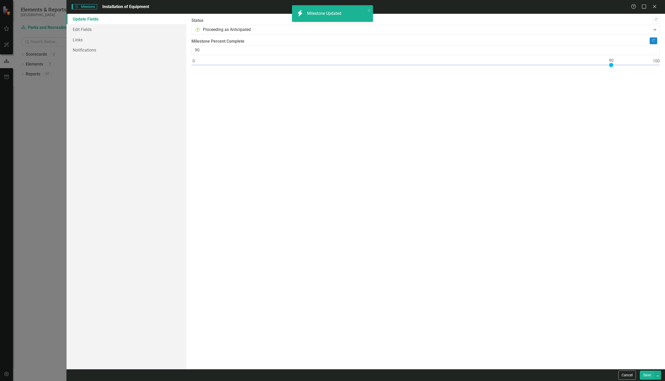
checkbox input "false"
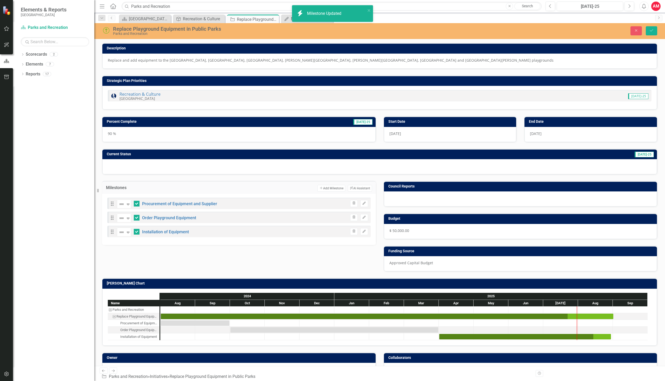
checkbox input "true"
click at [362, 203] on icon "Edit" at bounding box center [364, 203] width 4 height 3
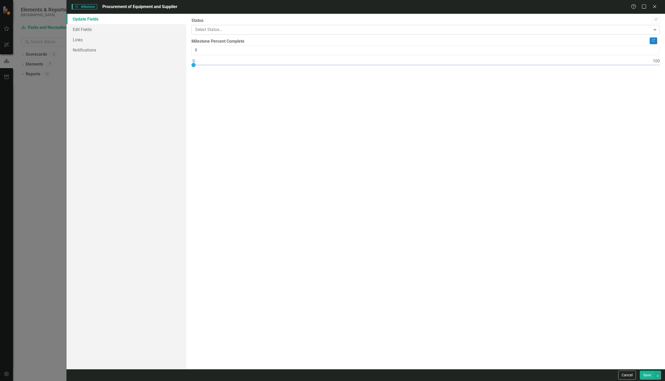
click at [205, 29] on div at bounding box center [421, 29] width 453 height 7
type input "100"
drag, startPoint x: 193, startPoint y: 64, endPoint x: 663, endPoint y: 78, distance: 470.1
click at [663, 78] on div ""Update" fields in ClearPoint are the fields that change from reporting period …" at bounding box center [425, 191] width 479 height 355
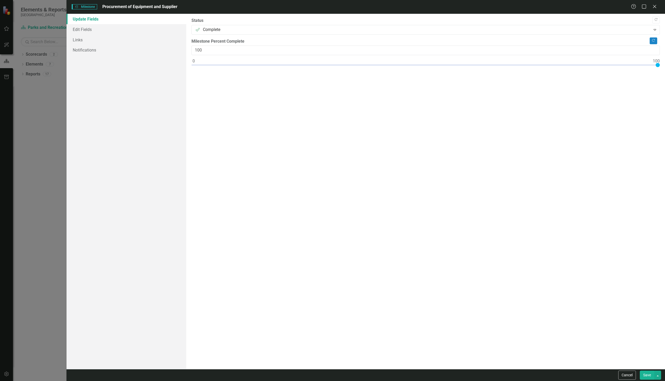
click at [652, 373] on button "Save" at bounding box center [647, 374] width 15 height 9
checkbox input "false"
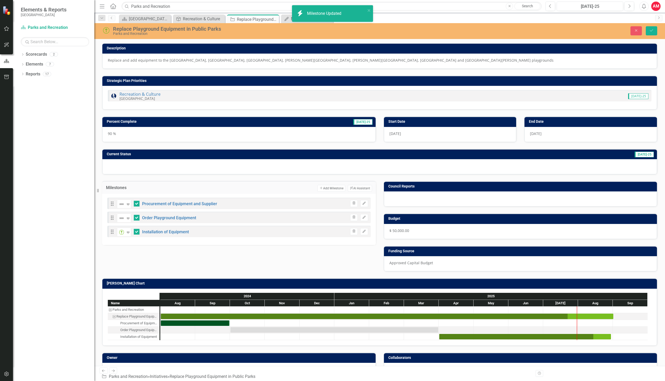
checkbox input "true"
click at [363, 217] on icon "button" at bounding box center [364, 216] width 3 height 3
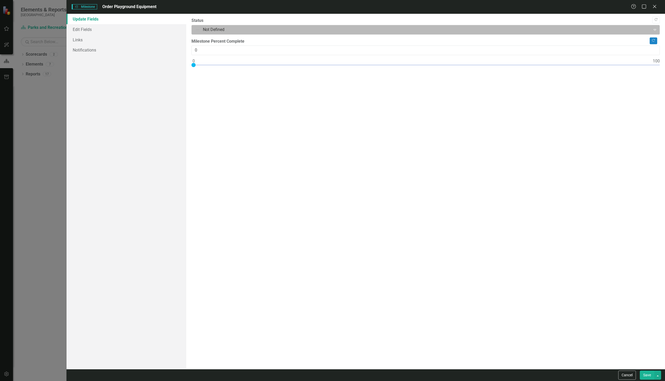
click at [212, 31] on div at bounding box center [421, 29] width 453 height 7
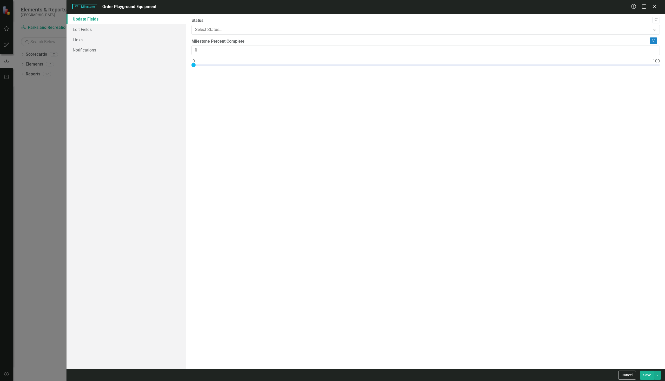
type input "100"
drag, startPoint x: 193, startPoint y: 63, endPoint x: 660, endPoint y: 73, distance: 466.7
click at [660, 73] on div ""Update" fields in ClearPoint are the fields that change from reporting period …" at bounding box center [425, 191] width 479 height 355
click at [647, 374] on button "Save" at bounding box center [647, 374] width 15 height 9
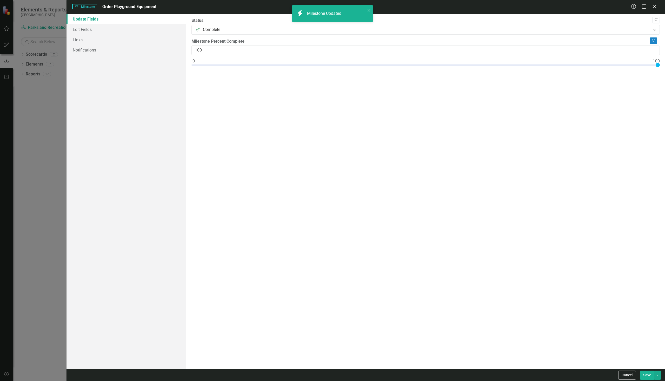
checkbox input "false"
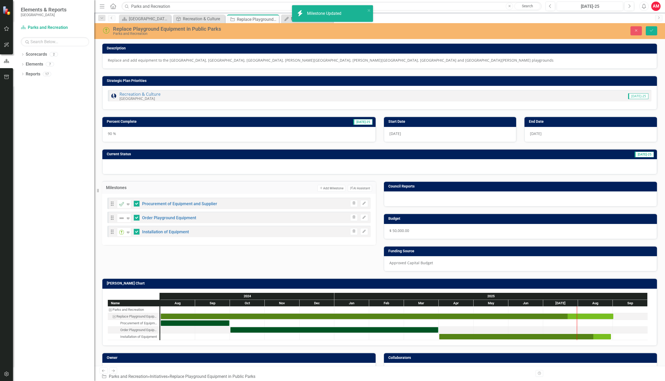
checkbox input "true"
click at [446, 337] on div "Task: Start date: 2025-04-01 End date: 2025-08-30" at bounding box center [525, 336] width 172 height 5
click at [158, 231] on link "Installation of Equipment" at bounding box center [165, 231] width 47 height 5
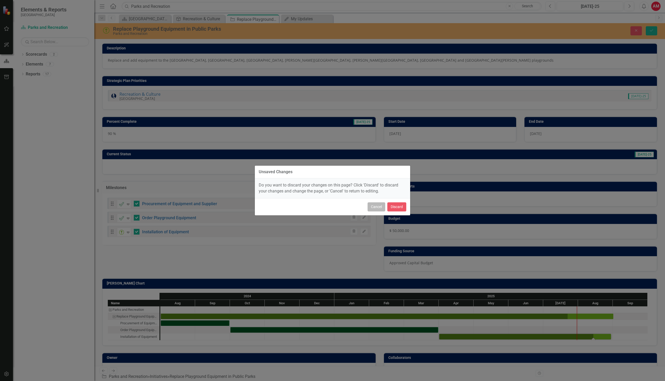
click at [380, 208] on button "Cancel" at bounding box center [377, 206] width 18 height 9
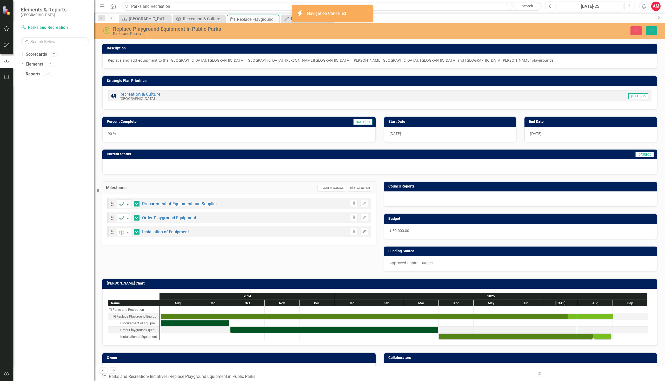
click at [363, 231] on icon "Edit" at bounding box center [364, 231] width 4 height 3
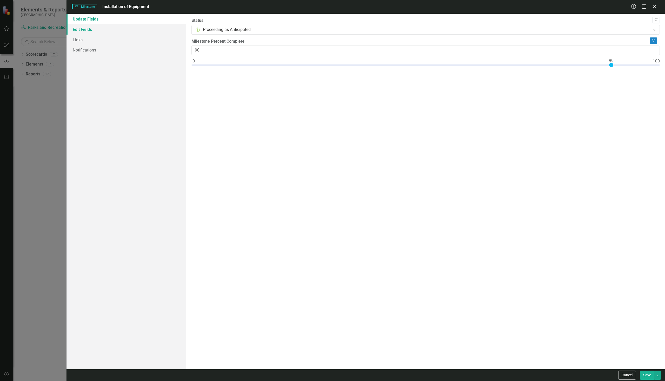
click at [86, 34] on link "Edit Fields" at bounding box center [127, 29] width 120 height 10
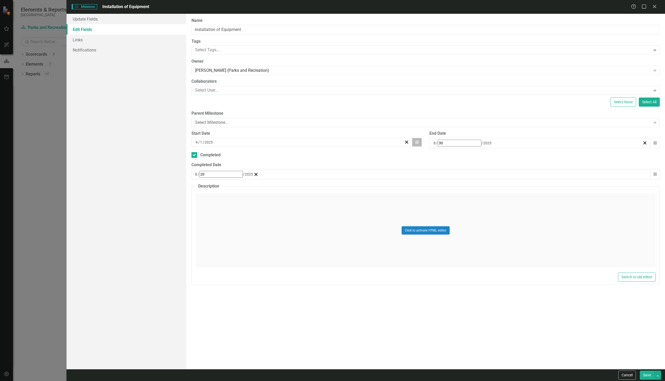
click at [418, 142] on icon "Calendar" at bounding box center [416, 142] width 3 height 4
click at [282, 154] on button "»" at bounding box center [276, 152] width 11 height 11
click at [271, 154] on button "›" at bounding box center [265, 152] width 11 height 11
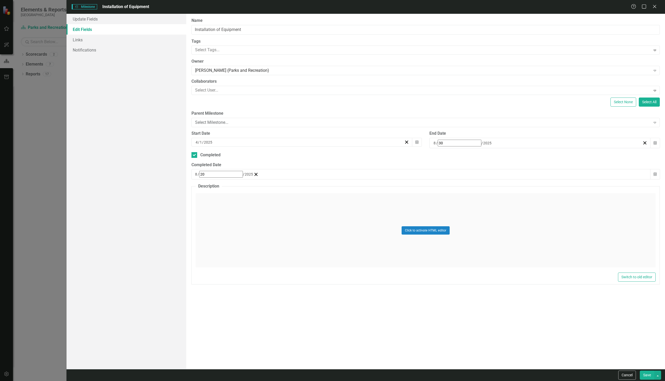
click at [271, 154] on button "›" at bounding box center [265, 152] width 11 height 11
click at [215, 155] on button "‹" at bounding box center [208, 152] width 11 height 11
click at [203, 152] on button "«" at bounding box center [197, 152] width 11 height 11
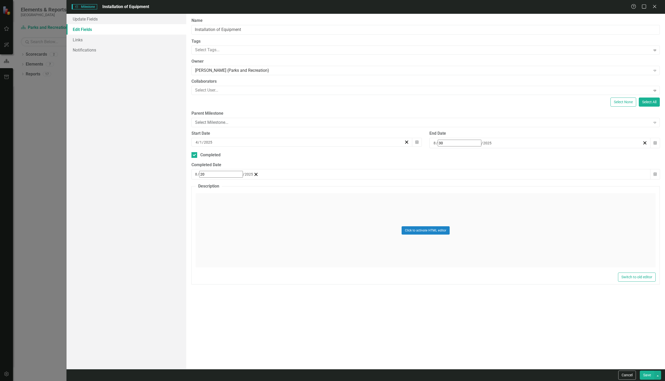
click at [203, 152] on button "«" at bounding box center [197, 152] width 11 height 11
click at [271, 155] on button "›" at bounding box center [265, 152] width 11 height 11
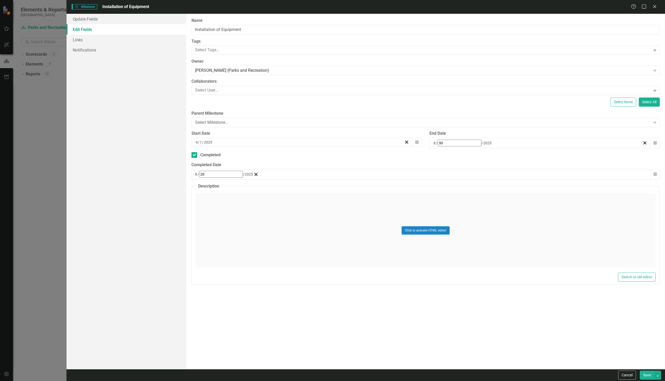
click at [213, 190] on abbr "11" at bounding box center [211, 188] width 4 height 4
click at [645, 373] on button "Save" at bounding box center [647, 374] width 15 height 9
checkbox input "false"
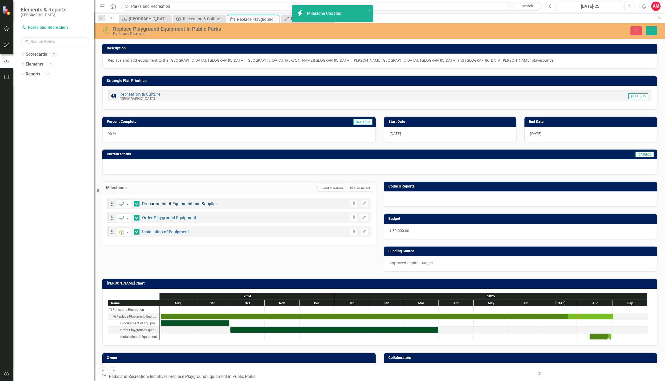
checkbox input "true"
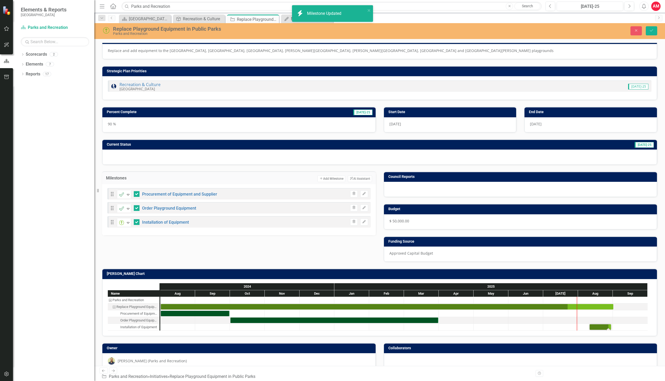
scroll to position [14, 0]
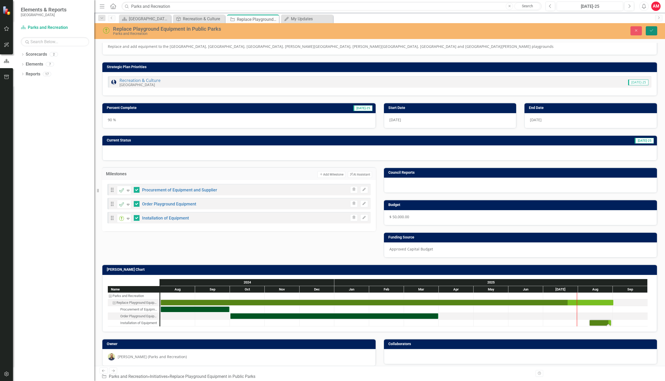
click at [648, 28] on button "Save" at bounding box center [651, 30] width 11 height 9
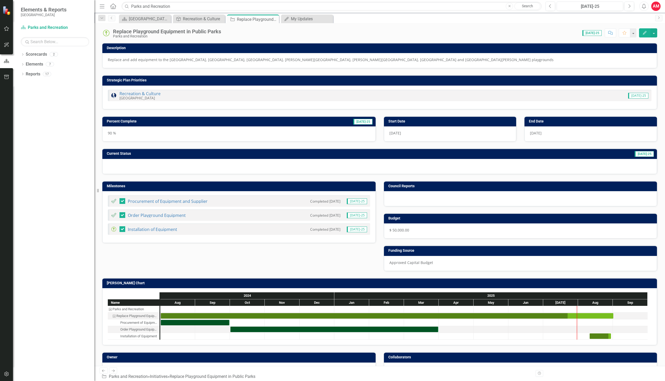
click at [643, 33] on icon "Edit" at bounding box center [644, 33] width 5 height 4
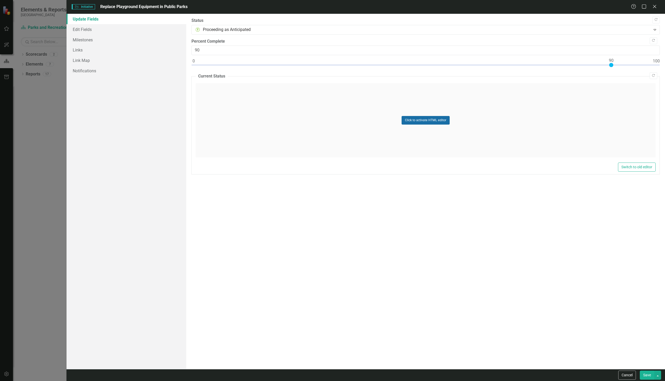
click at [414, 120] on button "Click to activate HTML editor" at bounding box center [426, 120] width 48 height 8
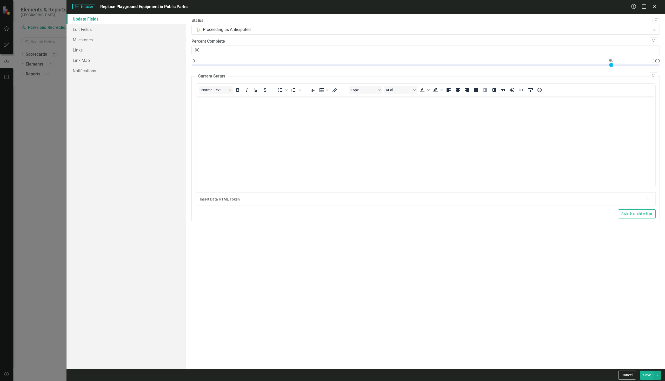
scroll to position [0, 0]
click at [647, 377] on button "Save" at bounding box center [647, 374] width 15 height 9
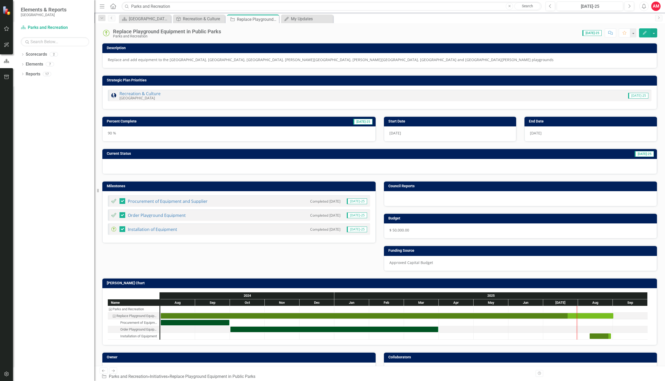
click at [647, 32] on button "Edit" at bounding box center [644, 32] width 11 height 9
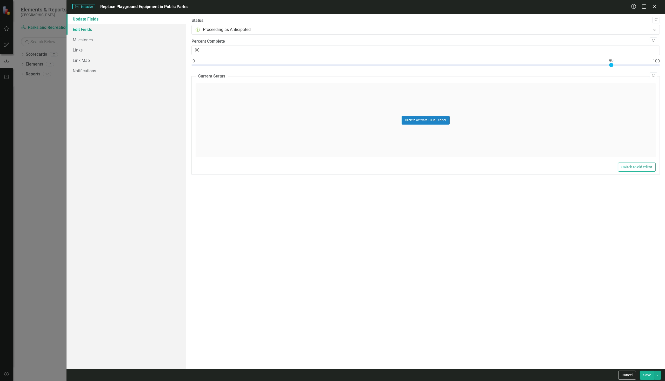
click at [91, 30] on link "Edit Fields" at bounding box center [127, 29] width 120 height 10
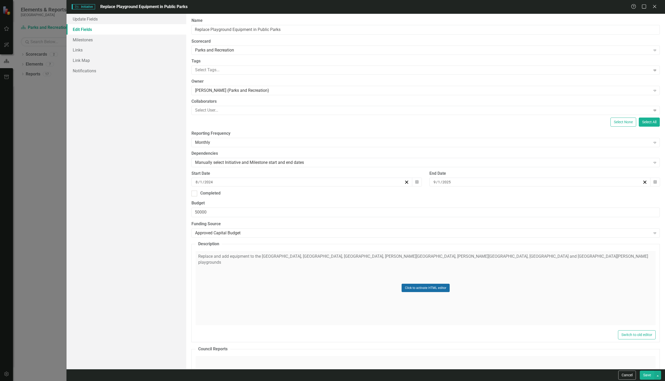
click at [422, 287] on button "Click to activate HTML editor" at bounding box center [426, 287] width 48 height 8
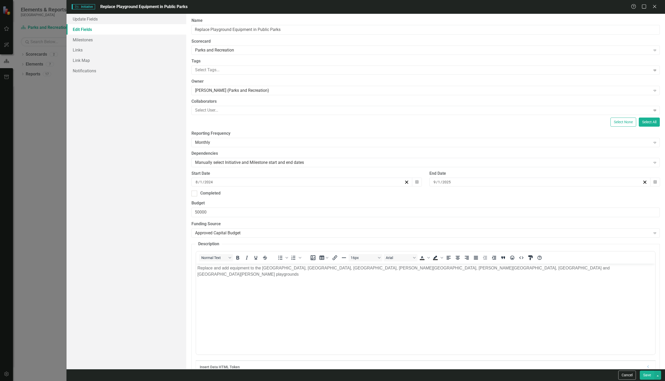
click at [645, 374] on button "Save" at bounding box center [647, 374] width 15 height 9
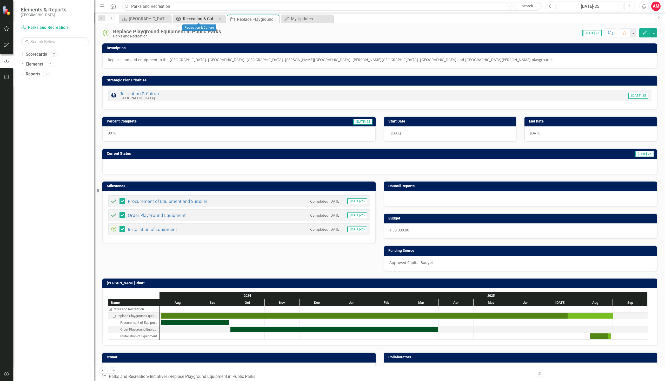
click at [216, 17] on div "Recreation & Culture" at bounding box center [200, 19] width 34 height 6
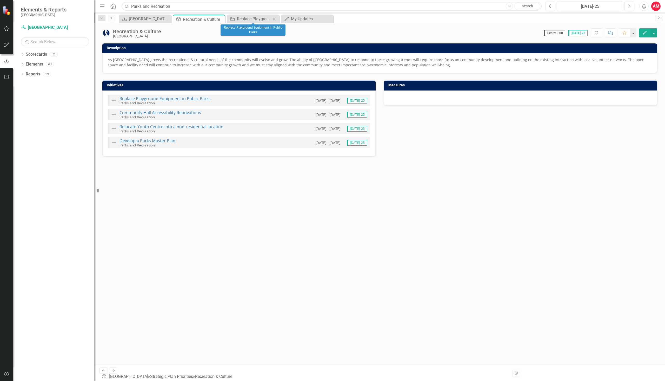
click at [273, 20] on icon "Close" at bounding box center [274, 19] width 5 height 4
click at [194, 98] on link "Replace Playground Equipment in Public Parks" at bounding box center [164, 99] width 91 height 6
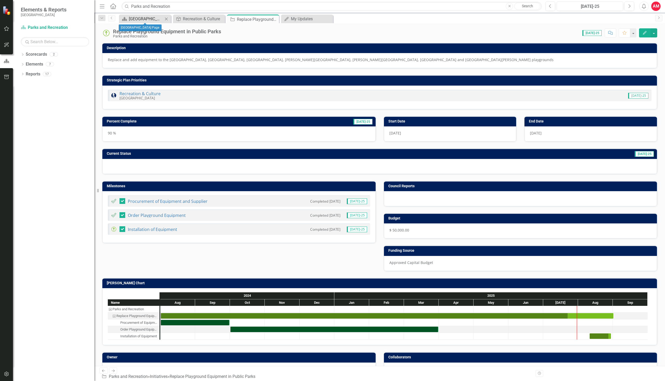
click at [148, 17] on div "[GEOGRAPHIC_DATA] Page" at bounding box center [146, 19] width 34 height 6
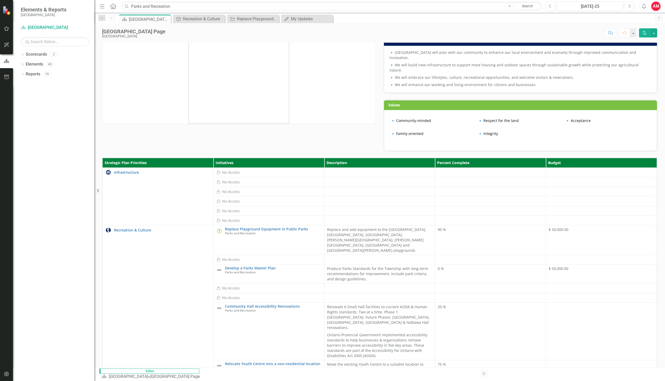
scroll to position [156, 0]
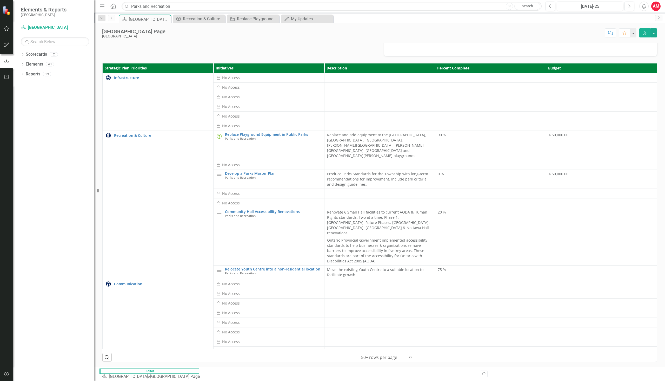
click at [646, 31] on icon "PDF" at bounding box center [644, 33] width 5 height 4
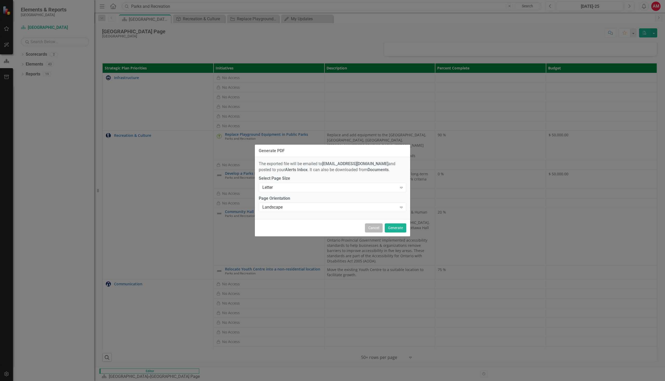
click at [369, 227] on button "Cancel" at bounding box center [374, 227] width 18 height 9
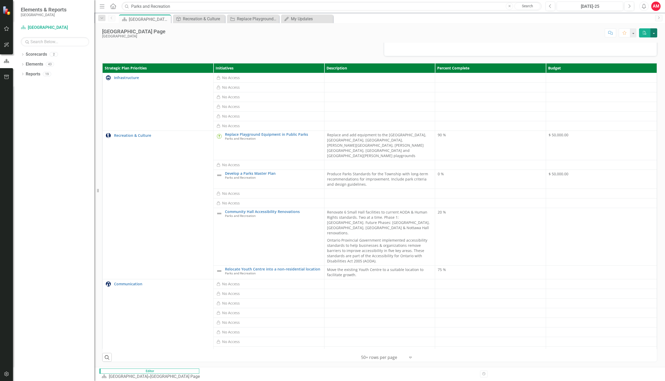
click at [653, 33] on button "button" at bounding box center [653, 32] width 7 height 9
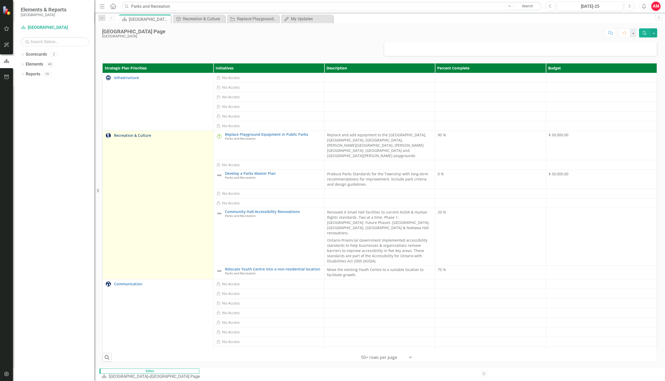
click at [158, 137] on link "Recreation & Culture" at bounding box center [162, 135] width 97 height 4
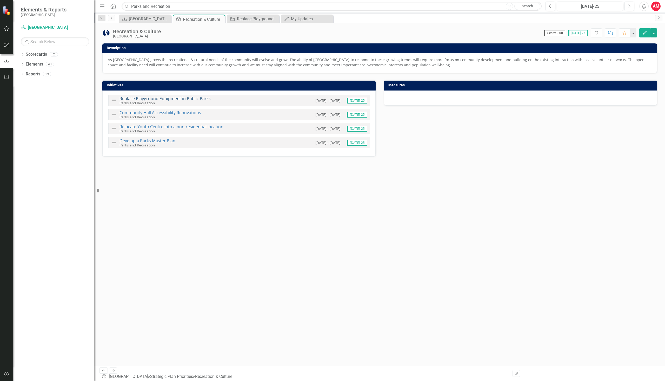
click at [182, 98] on link "Replace Playground Equipment in Public Parks" at bounding box center [164, 99] width 91 height 6
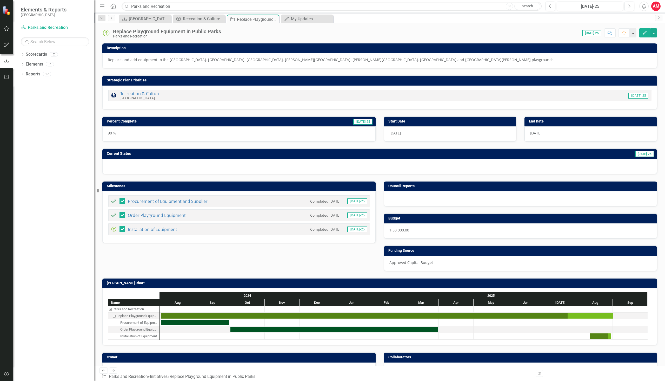
click at [634, 35] on button "button" at bounding box center [633, 32] width 7 height 9
click at [654, 35] on button "button" at bounding box center [653, 32] width 7 height 9
click at [614, 45] on link "Edit Edit Initiative" at bounding box center [625, 43] width 63 height 10
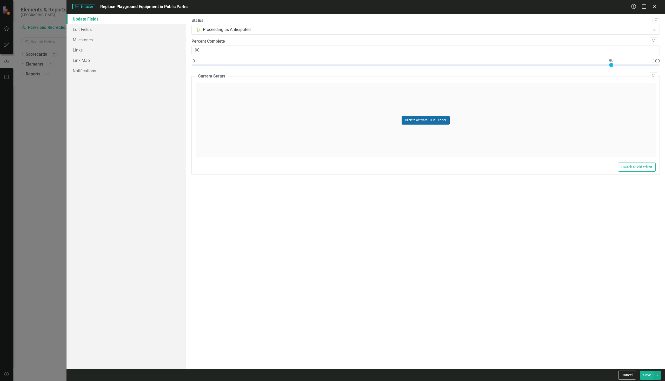
click at [439, 120] on button "Click to activate HTML editor" at bounding box center [426, 120] width 48 height 8
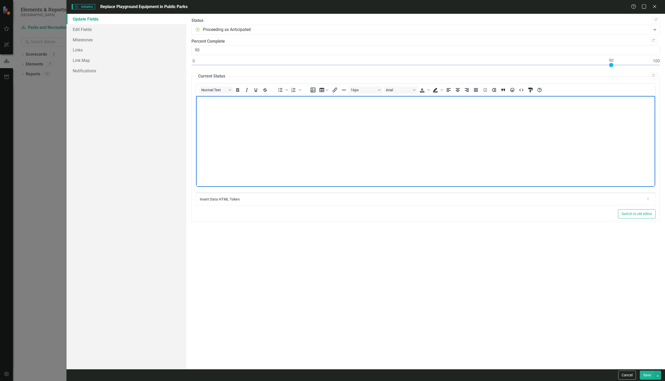
click at [223, 109] on body "Rich Text Area. Press ALT-0 for help." at bounding box center [425, 135] width 459 height 78
click at [269, 102] on p "Playground amenities are completed at [GEOGRAPHIC_DATA], [GEOGRAPHIC_DATA], [GE…" at bounding box center [425, 100] width 456 height 6
click at [466, 100] on p "Playground amenities are completed at [GEOGRAPHIC_DATA][PERSON_NAME], [GEOGRAPH…" at bounding box center [425, 100] width 456 height 6
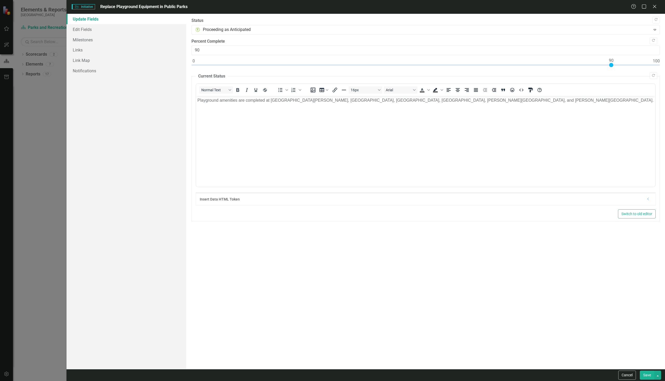
click at [649, 376] on button "Save" at bounding box center [647, 374] width 15 height 9
checkbox input "false"
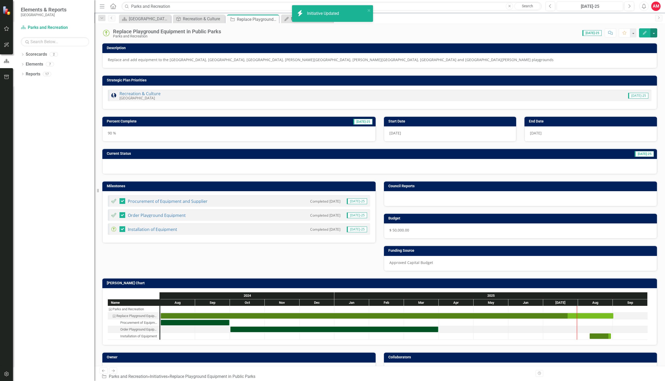
checkbox input "true"
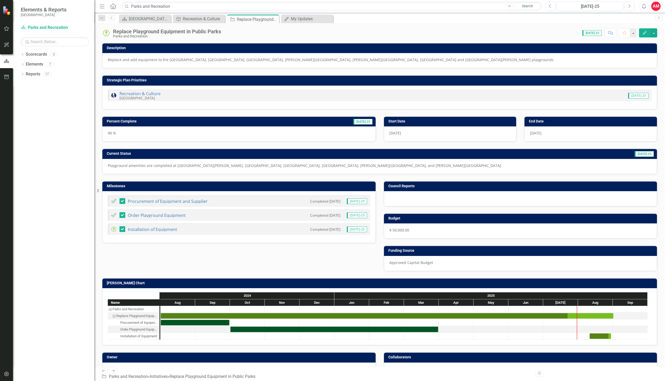
click at [644, 32] on icon "button" at bounding box center [645, 33] width 4 height 4
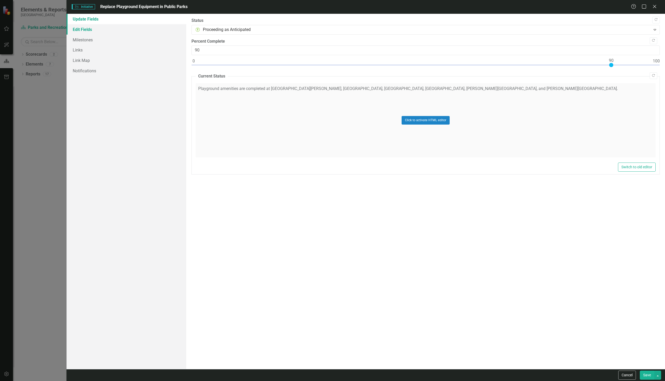
click at [99, 29] on link "Edit Fields" at bounding box center [127, 29] width 120 height 10
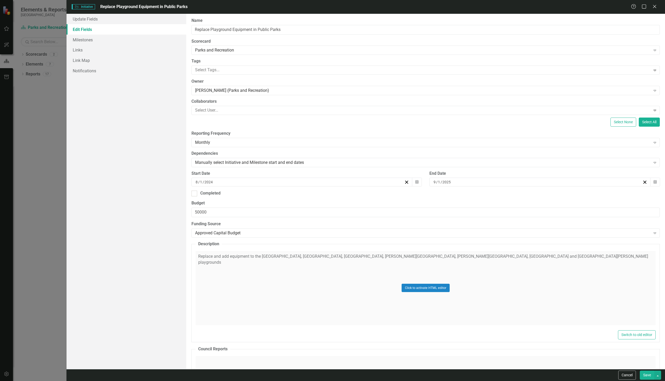
click at [225, 182] on div "[DATE]" at bounding box center [299, 181] width 209 height 5
click at [282, 194] on button "»" at bounding box center [276, 191] width 11 height 11
click at [215, 195] on button "‹" at bounding box center [208, 191] width 11 height 11
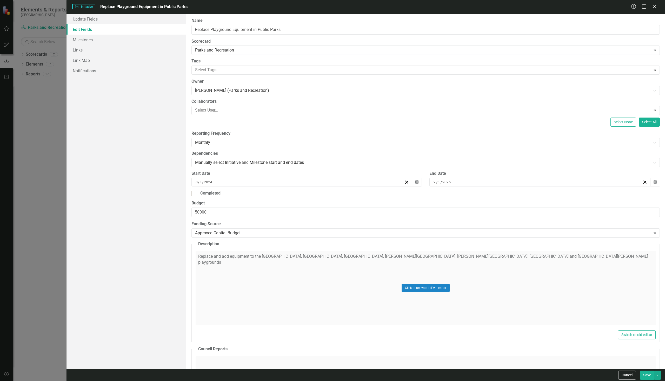
click at [215, 195] on button "‹" at bounding box center [208, 191] width 11 height 11
click at [231, 211] on button "1" at bounding box center [224, 209] width 13 height 9
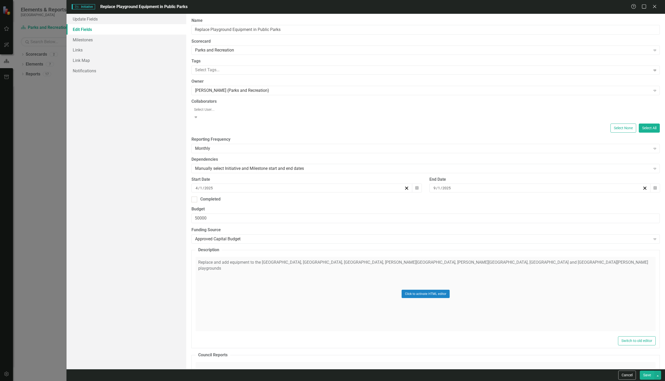
click at [616, 112] on div at bounding box center [426, 109] width 468 height 6
click at [620, 124] on button "Select None" at bounding box center [623, 127] width 26 height 9
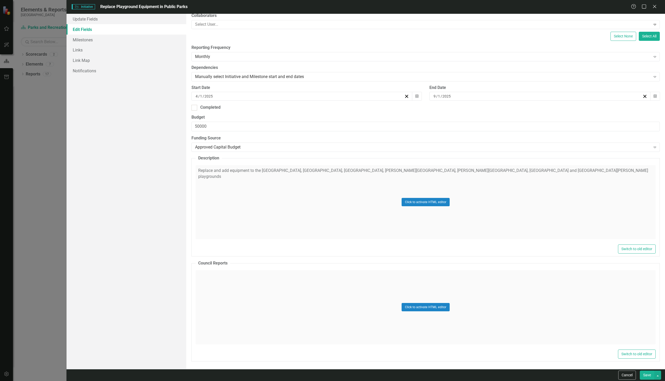
scroll to position [86, 0]
click at [406, 200] on button "Click to activate HTML editor" at bounding box center [426, 201] width 48 height 8
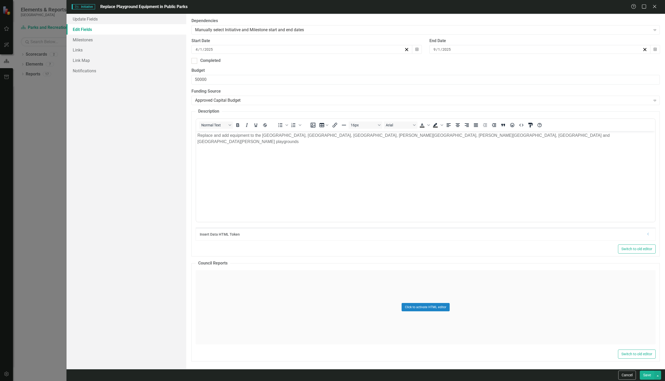
scroll to position [133, 0]
click at [645, 373] on button "Save" at bounding box center [647, 374] width 15 height 9
checkbox input "false"
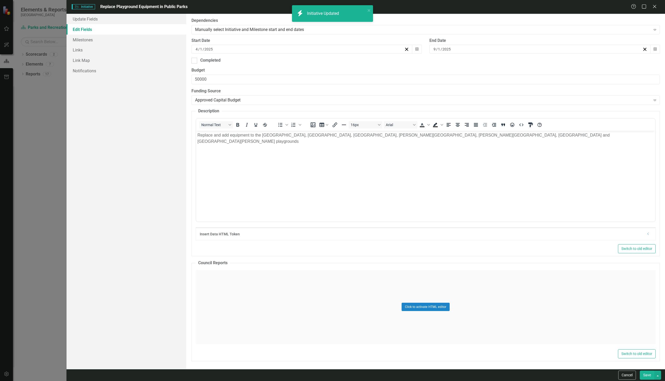
checkbox input "true"
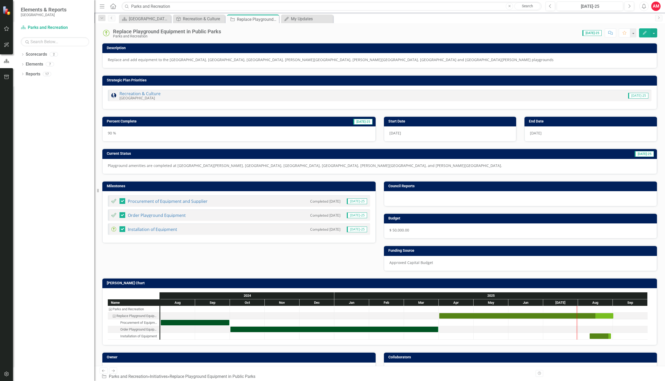
click at [474, 62] on p "Replace and add equipment to the [GEOGRAPHIC_DATA], [GEOGRAPHIC_DATA], [GEOGRAP…" at bounding box center [380, 59] width 544 height 5
click at [648, 33] on button "Edit" at bounding box center [644, 32] width 11 height 9
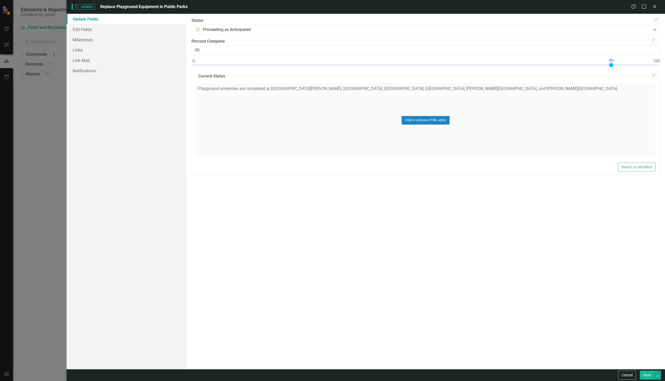
click at [87, 18] on link "Update Fields" at bounding box center [127, 19] width 120 height 10
click at [88, 30] on link "Edit Fields" at bounding box center [127, 29] width 120 height 10
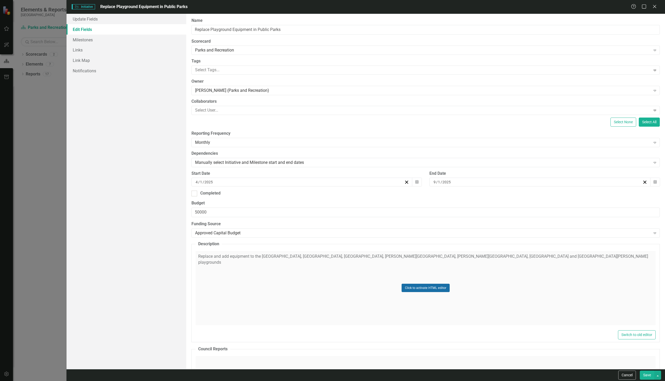
click at [418, 286] on button "Click to activate HTML editor" at bounding box center [426, 287] width 48 height 8
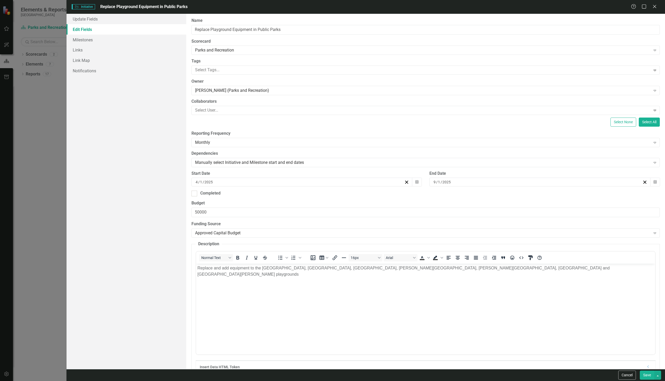
scroll to position [0, 0]
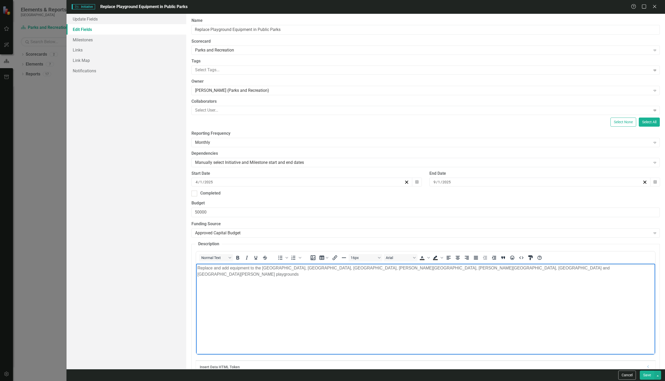
click at [401, 277] on body "Replace and add equipment to the [GEOGRAPHIC_DATA], [GEOGRAPHIC_DATA], [GEOGRAP…" at bounding box center [425, 302] width 459 height 78
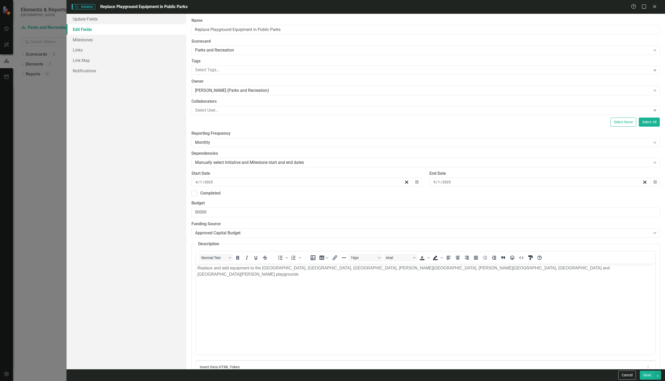
click at [642, 373] on button "Save" at bounding box center [647, 374] width 15 height 9
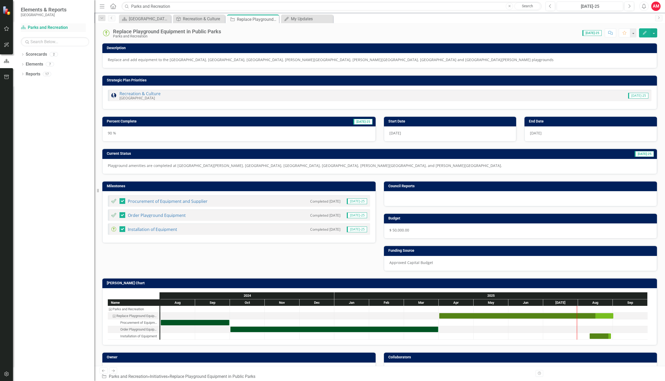
click at [46, 25] on link "Scorecard Parks and Recreation" at bounding box center [53, 28] width 65 height 6
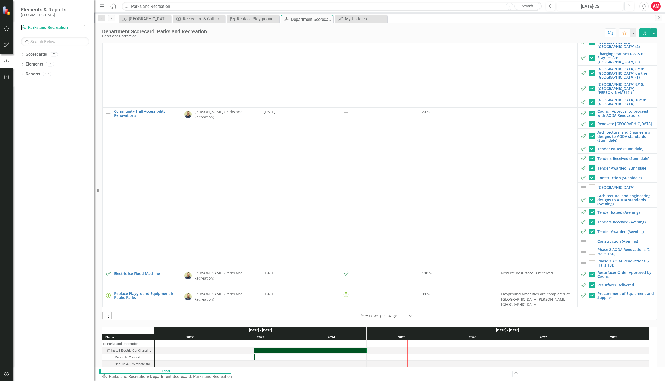
scroll to position [182, 0]
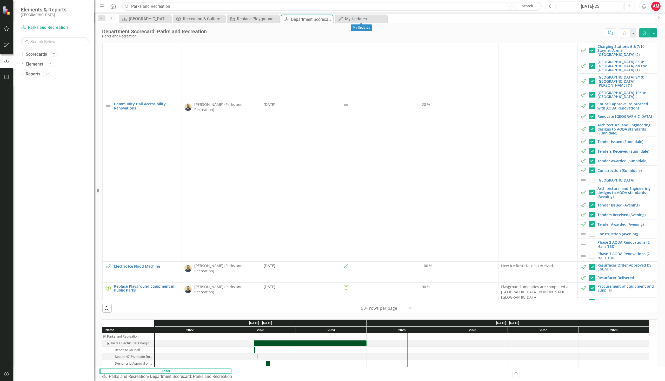
drag, startPoint x: 383, startPoint y: 20, endPoint x: 87, endPoint y: 17, distance: 296.7
click at [0, 0] on icon "Close" at bounding box center [0, 0] width 0 height 0
click at [33, 55] on link "Scorecards" at bounding box center [36, 54] width 21 height 6
click at [36, 61] on div "Elements" at bounding box center [34, 64] width 17 height 9
click at [35, 64] on link "Elements" at bounding box center [34, 64] width 17 height 6
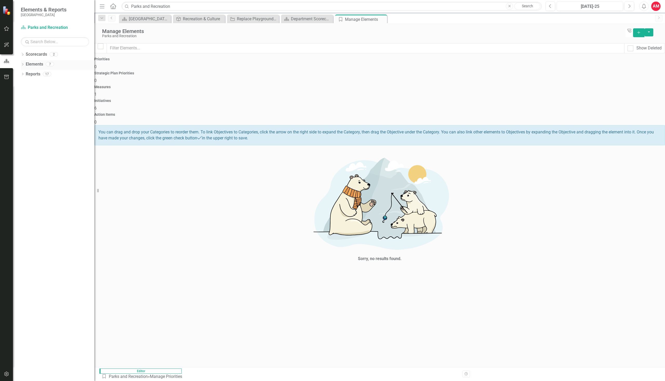
click at [23, 65] on icon "Dropdown" at bounding box center [23, 64] width 4 height 3
click at [23, 65] on icon "Dropdown" at bounding box center [22, 64] width 3 height 4
click at [22, 55] on icon "Dropdown" at bounding box center [23, 55] width 4 height 3
click at [22, 55] on icon "Dropdown" at bounding box center [22, 54] width 3 height 4
click at [23, 65] on icon "Dropdown" at bounding box center [23, 64] width 4 height 3
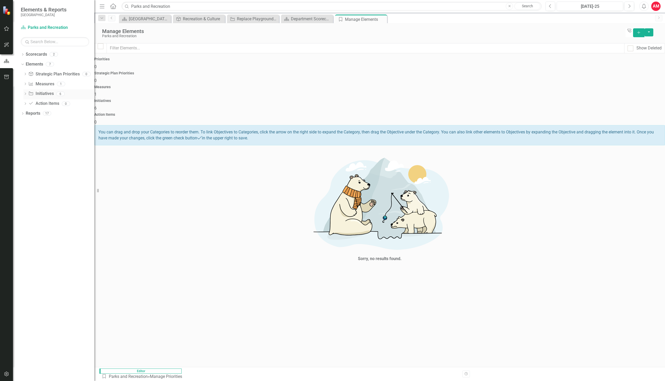
click at [26, 93] on icon "Dropdown" at bounding box center [25, 94] width 4 height 3
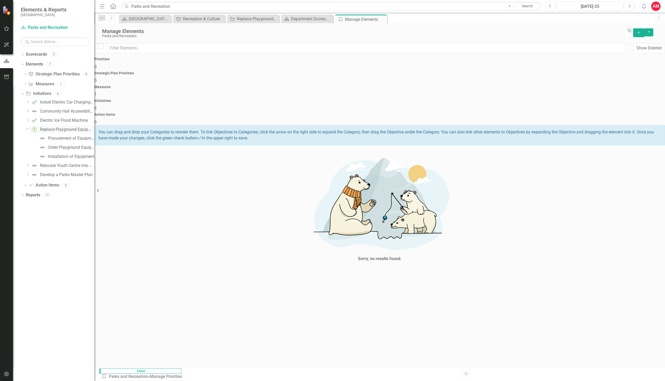
click at [43, 128] on div "Replace Playground Equipment in Public Parks" at bounding box center [67, 129] width 54 height 5
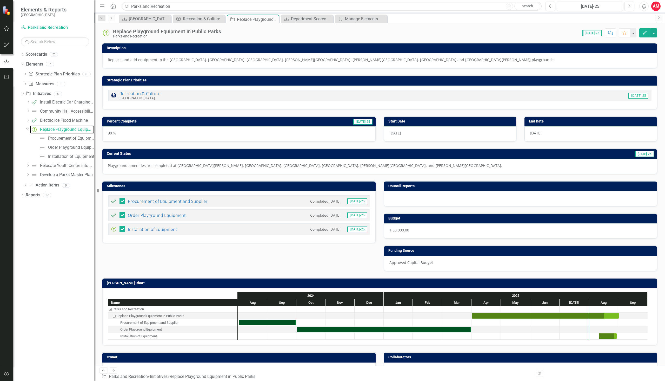
scroll to position [14, 0]
